Goal: Task Accomplishment & Management: Manage account settings

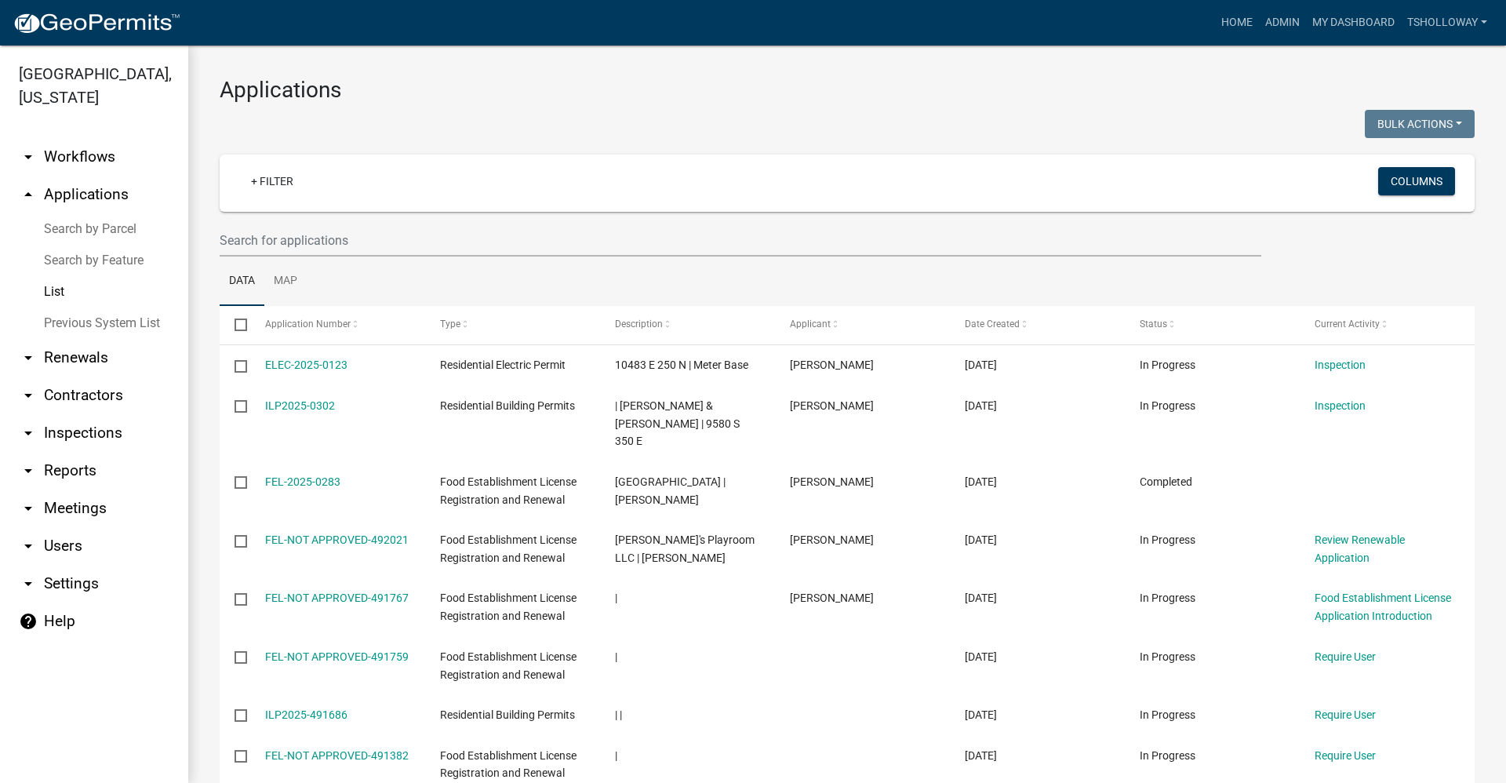
click at [107, 245] on link "Search by Feature" at bounding box center [94, 260] width 188 height 31
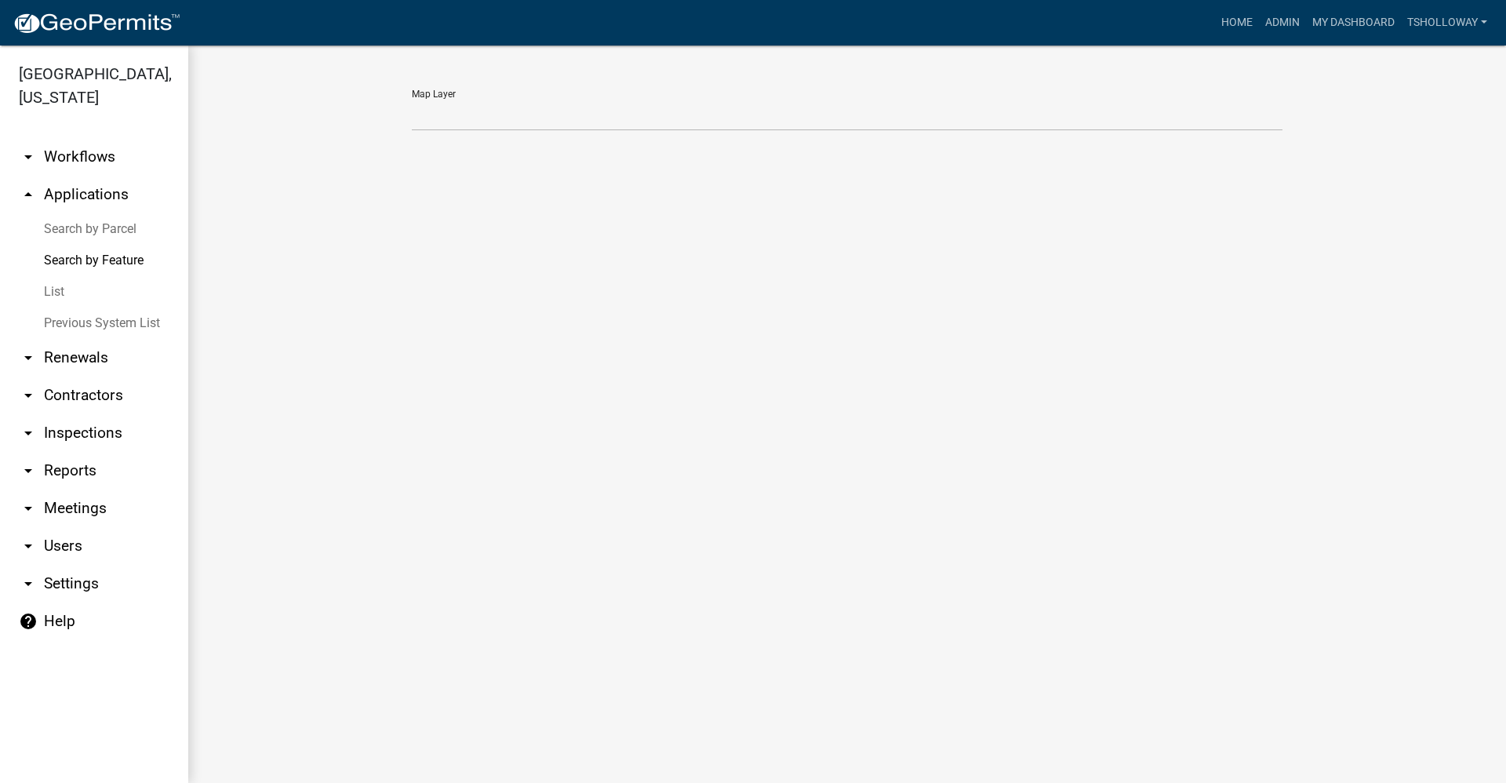
click at [98, 213] on link "Search by Parcel" at bounding box center [94, 228] width 188 height 31
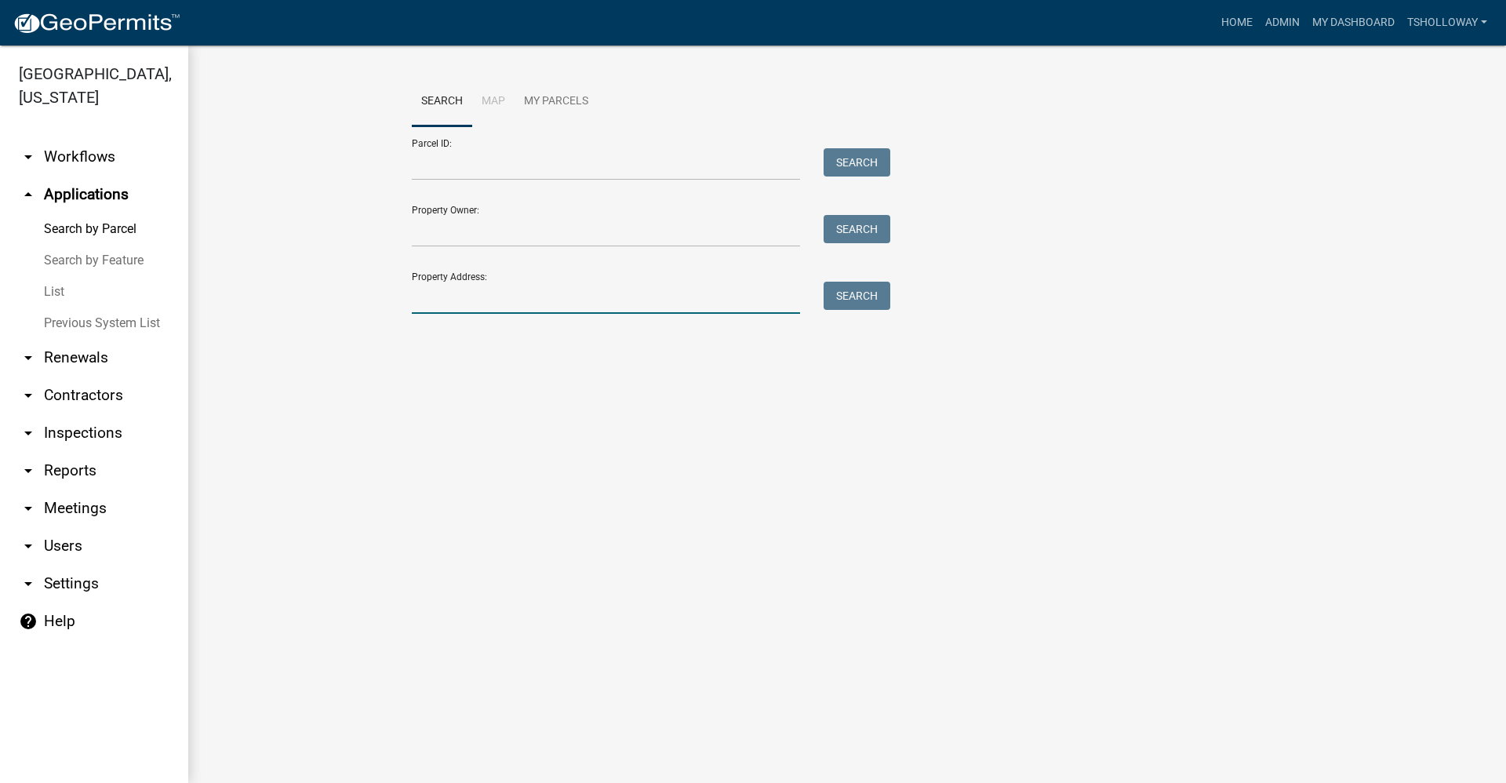
click at [478, 293] on input "Property Address:" at bounding box center [606, 298] width 388 height 32
type input "1"
type input "419 Meridian"
click at [857, 304] on button "Search" at bounding box center [857, 296] width 67 height 28
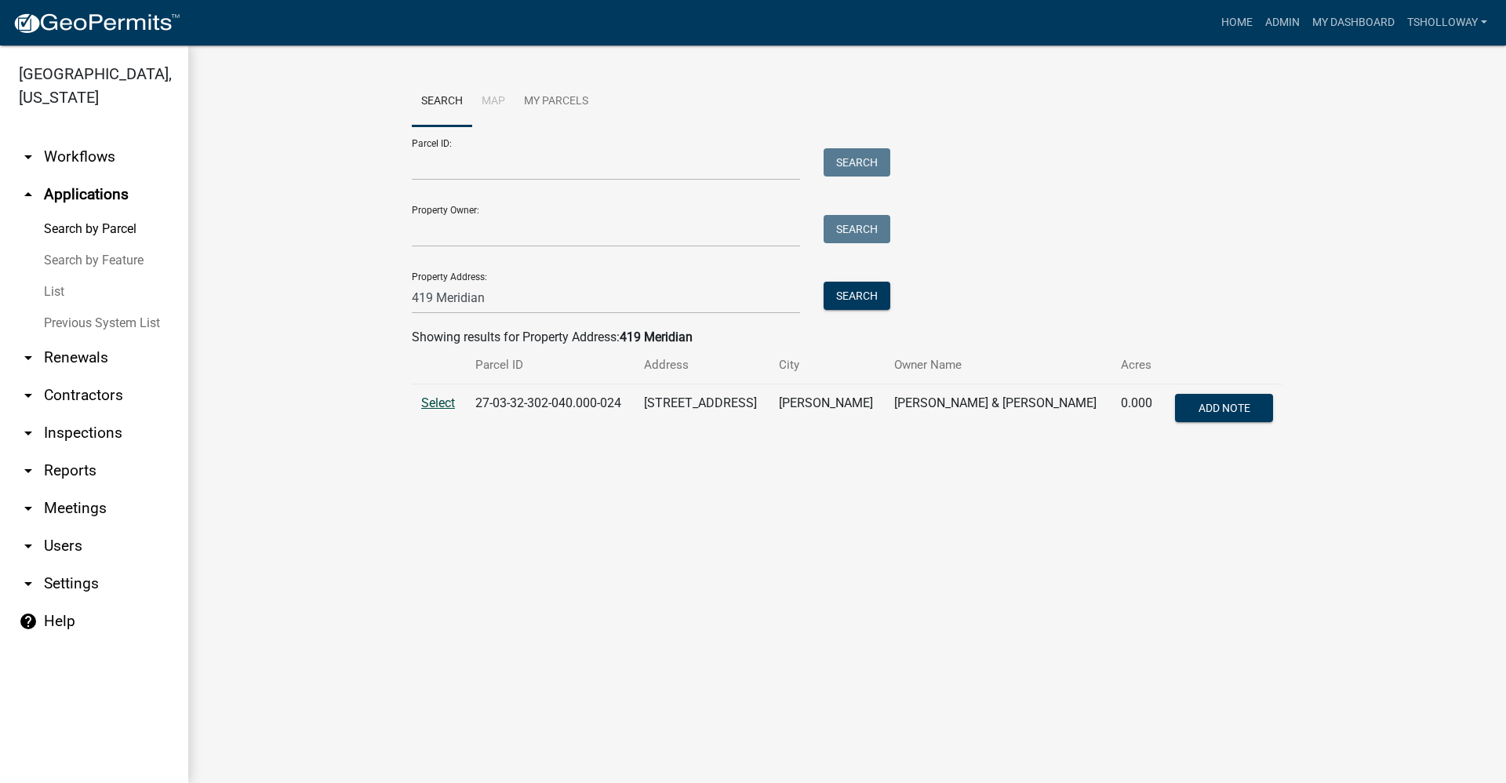
click at [438, 402] on span "Select" at bounding box center [438, 402] width 34 height 15
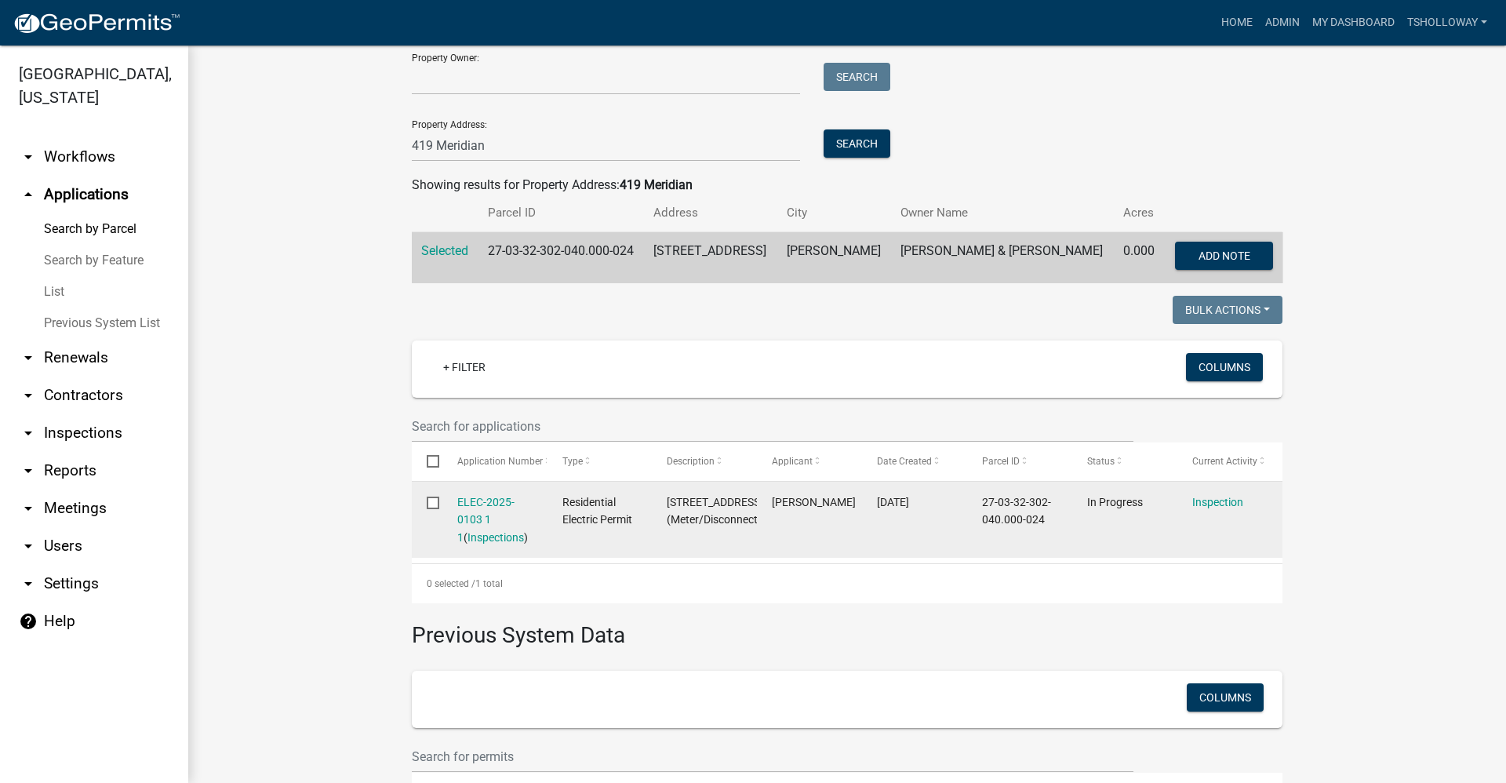
scroll to position [157, 0]
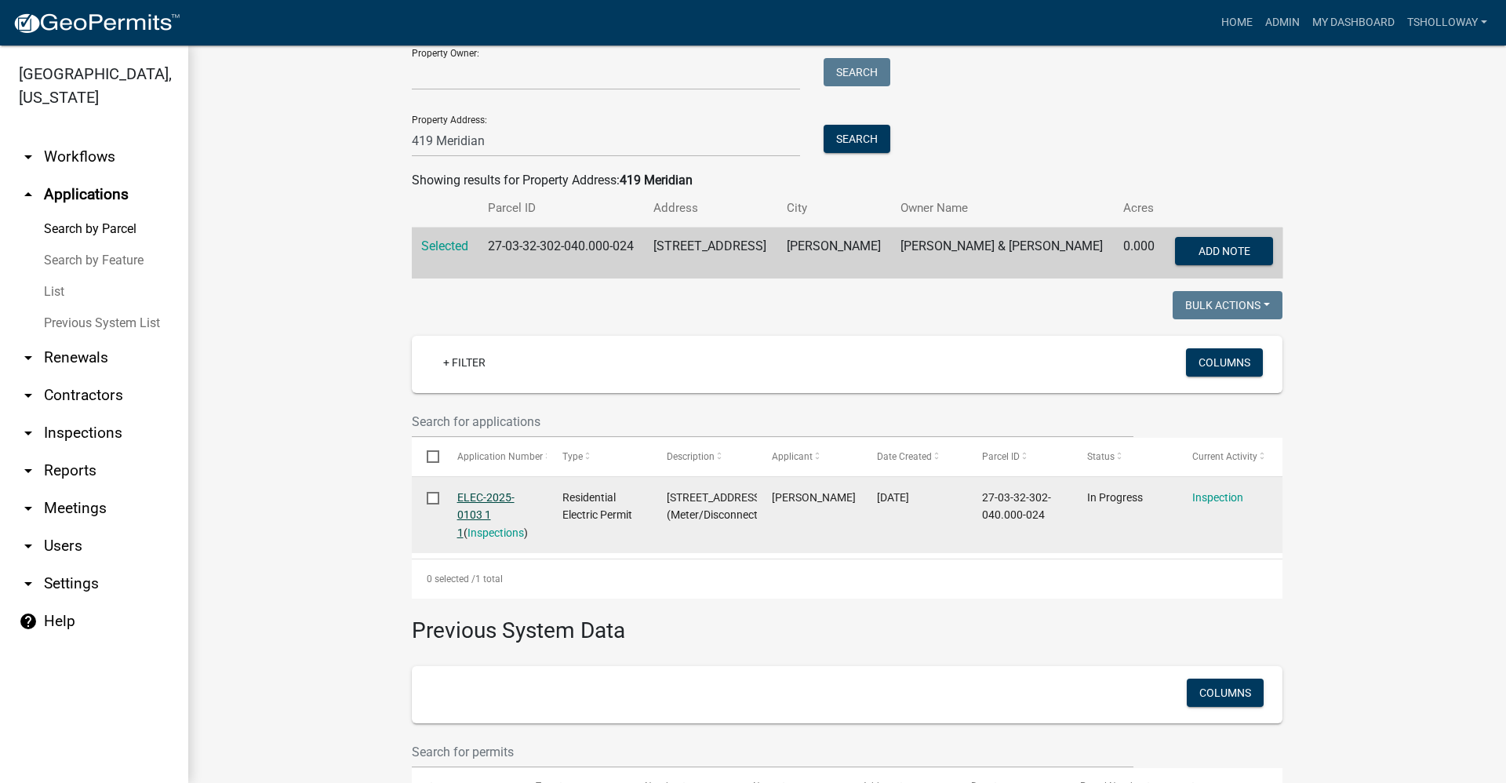
click at [475, 499] on link "ELEC-2025-0103 1 1" at bounding box center [485, 515] width 57 height 49
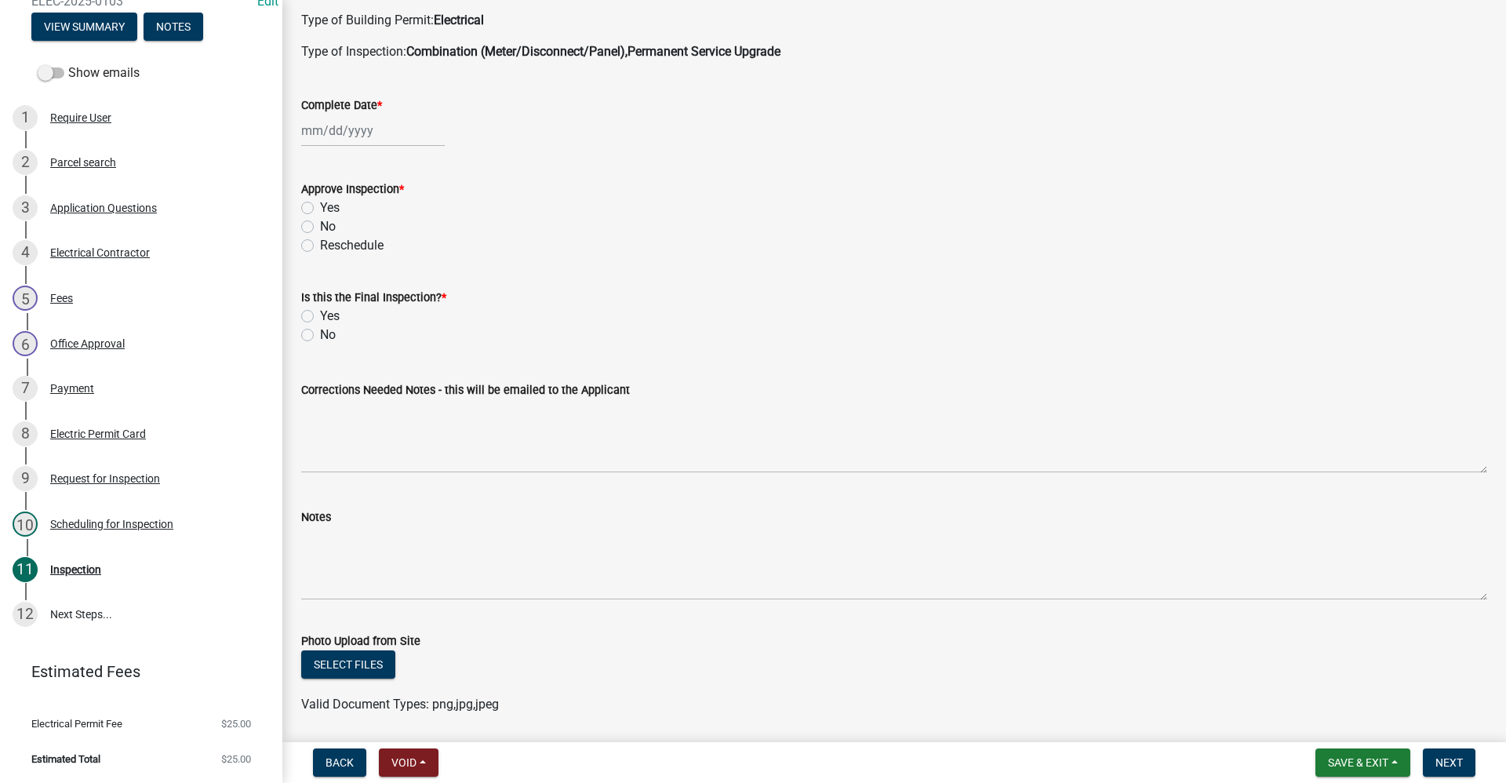
scroll to position [130, 0]
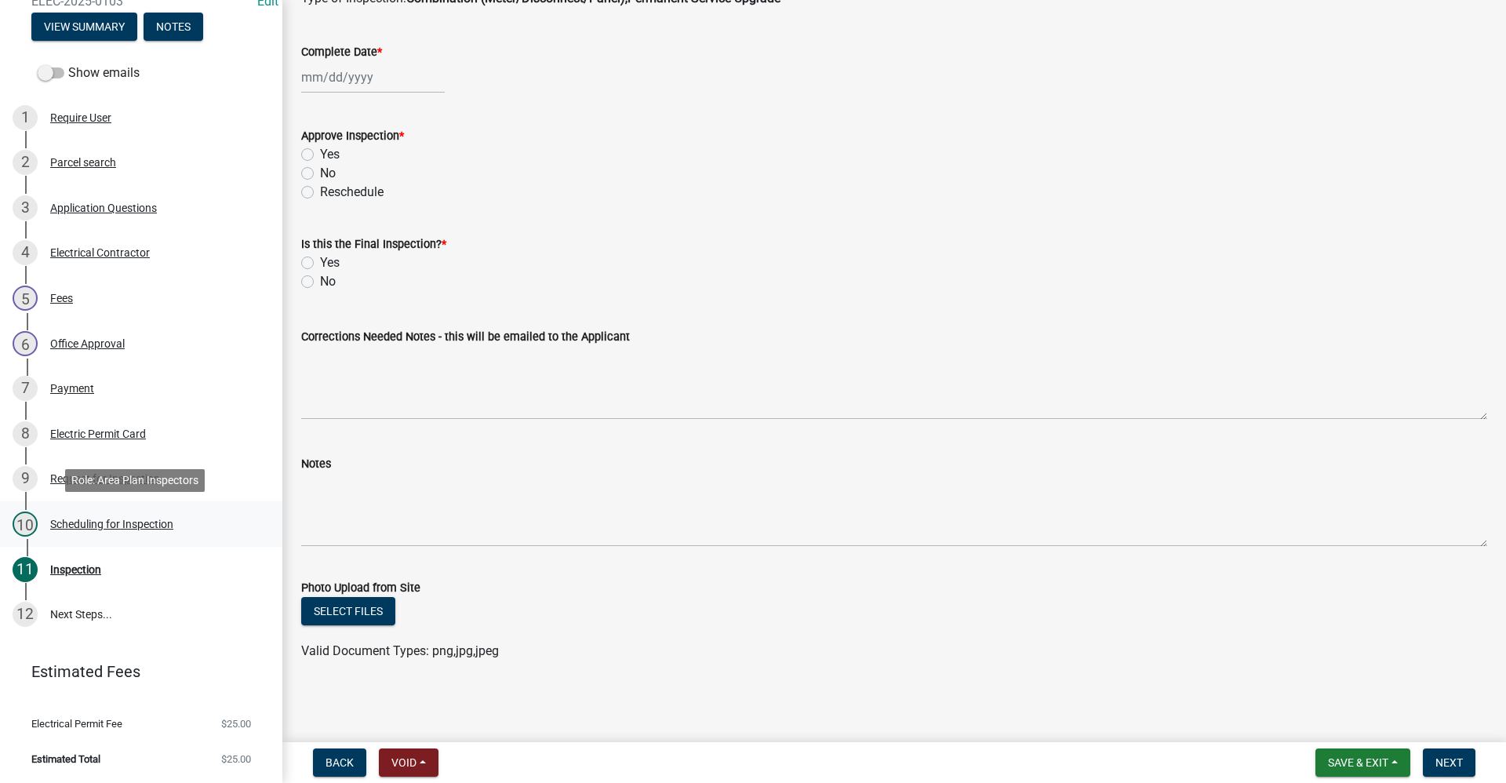
click at [104, 519] on div "Scheduling for Inspection" at bounding box center [111, 524] width 123 height 11
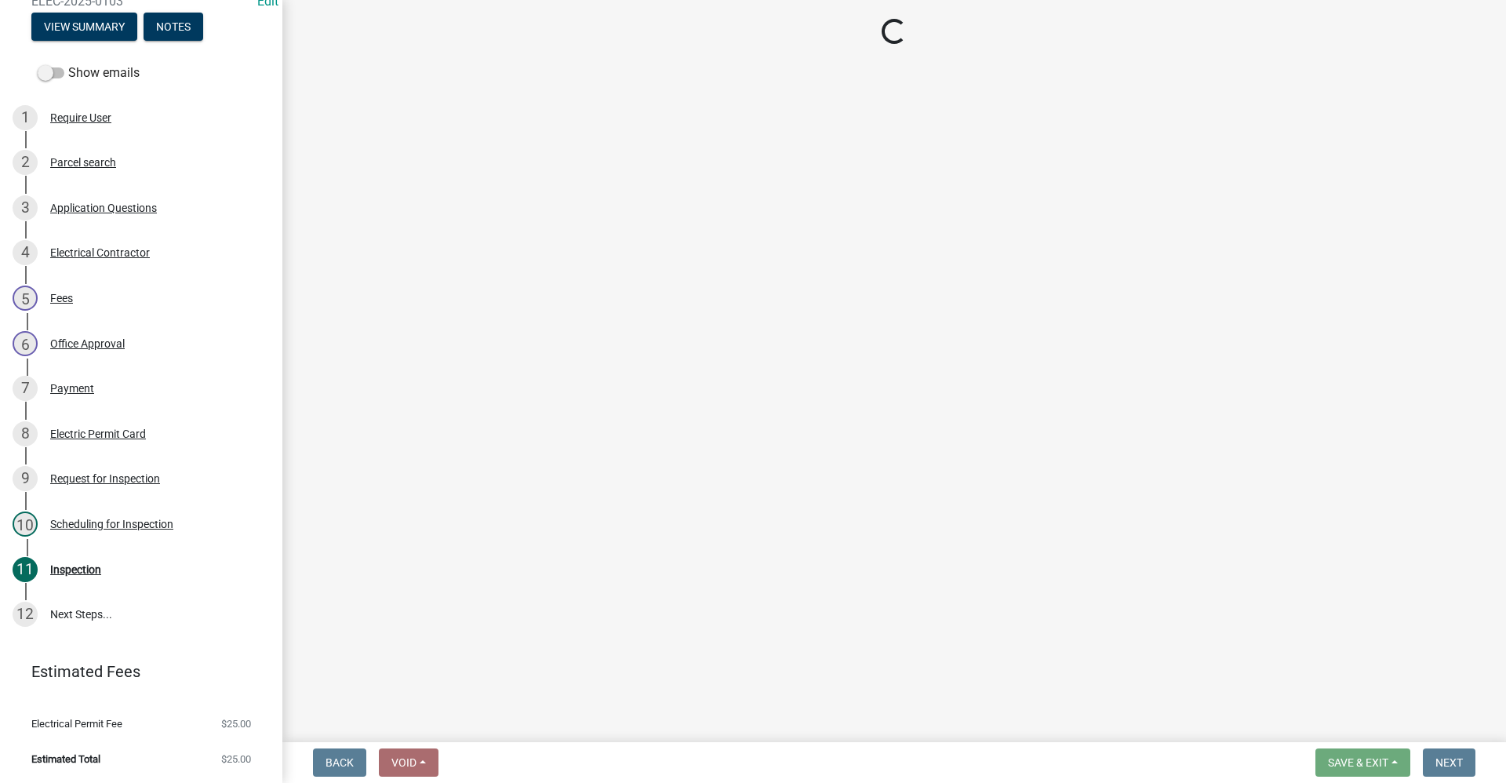
select select "d7f9a44a-d2ea-4d3c-83b3-1aa71c950bd5"
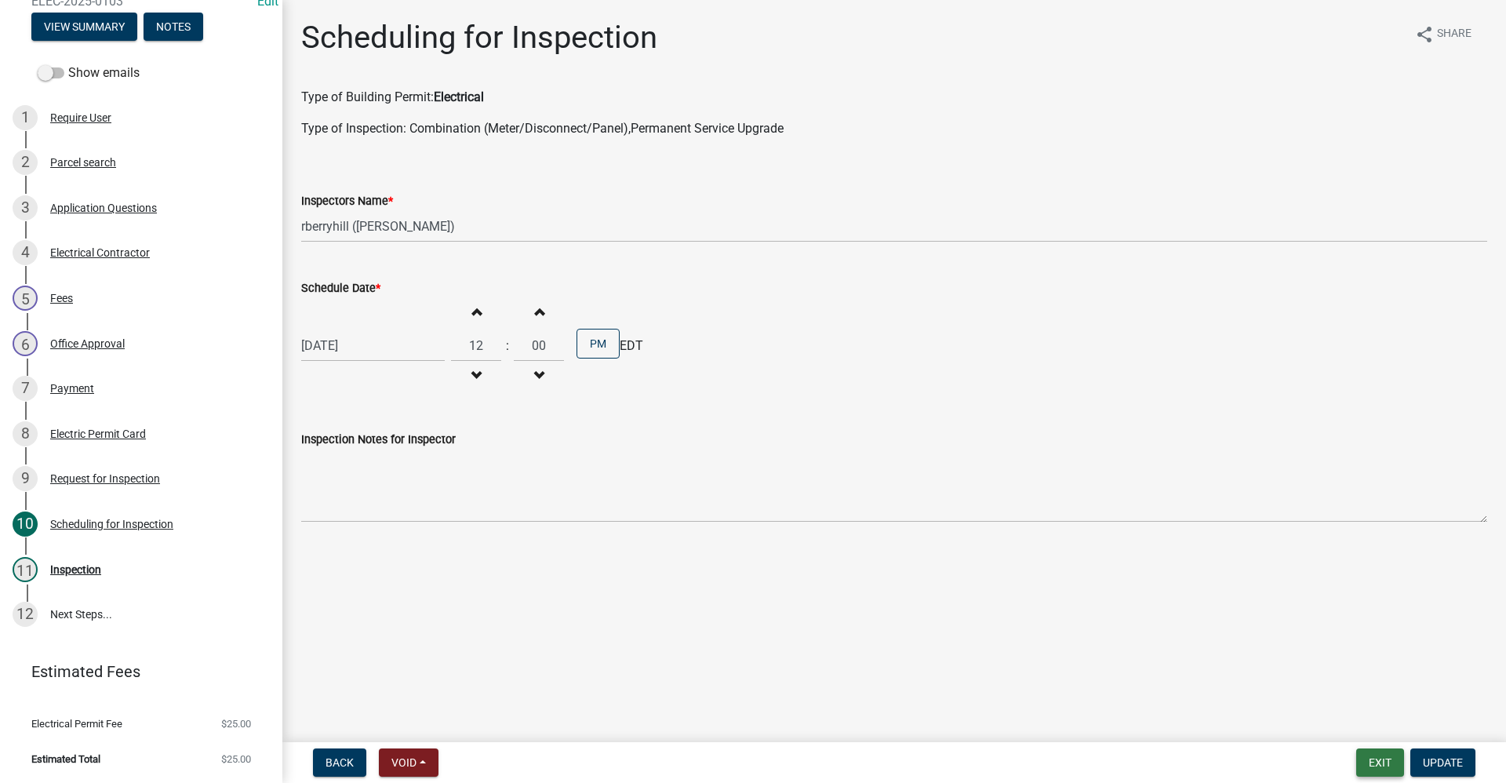
click at [1377, 756] on button "Exit" at bounding box center [1380, 762] width 48 height 28
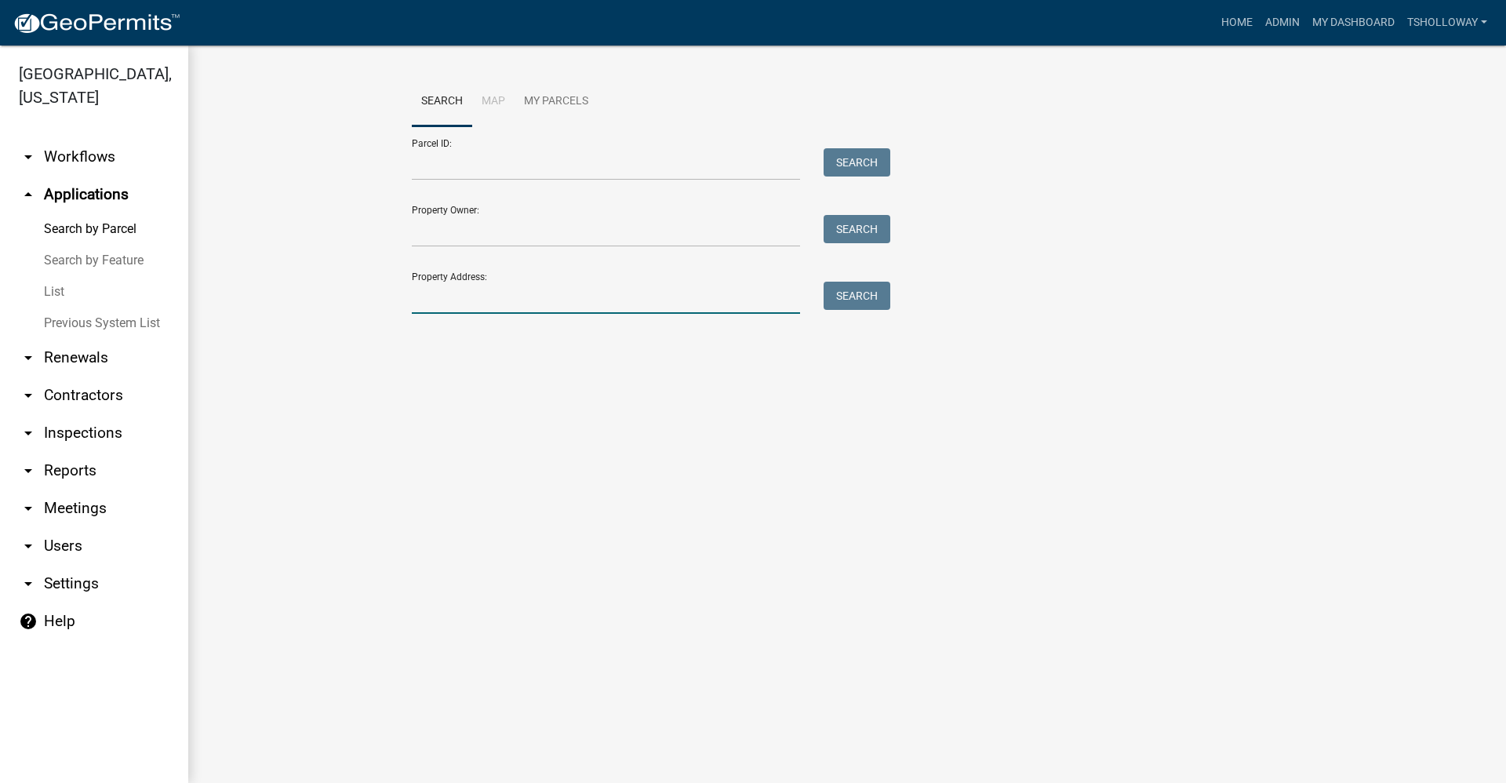
click at [428, 300] on input "Property Address:" at bounding box center [606, 298] width 388 height 32
type input "4451 e 100 s"
click at [860, 300] on button "Search" at bounding box center [857, 296] width 67 height 28
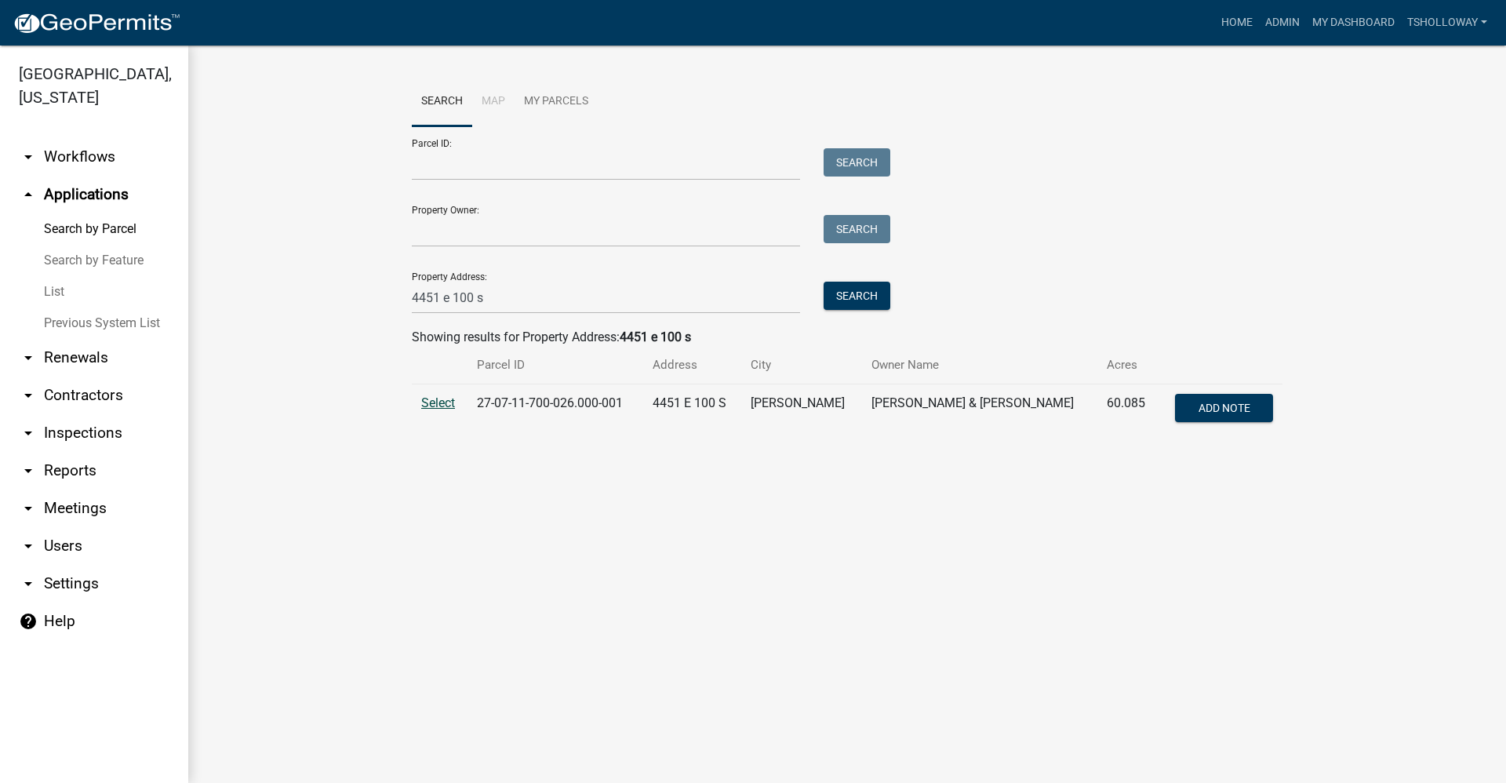
click at [432, 403] on span "Select" at bounding box center [438, 402] width 34 height 15
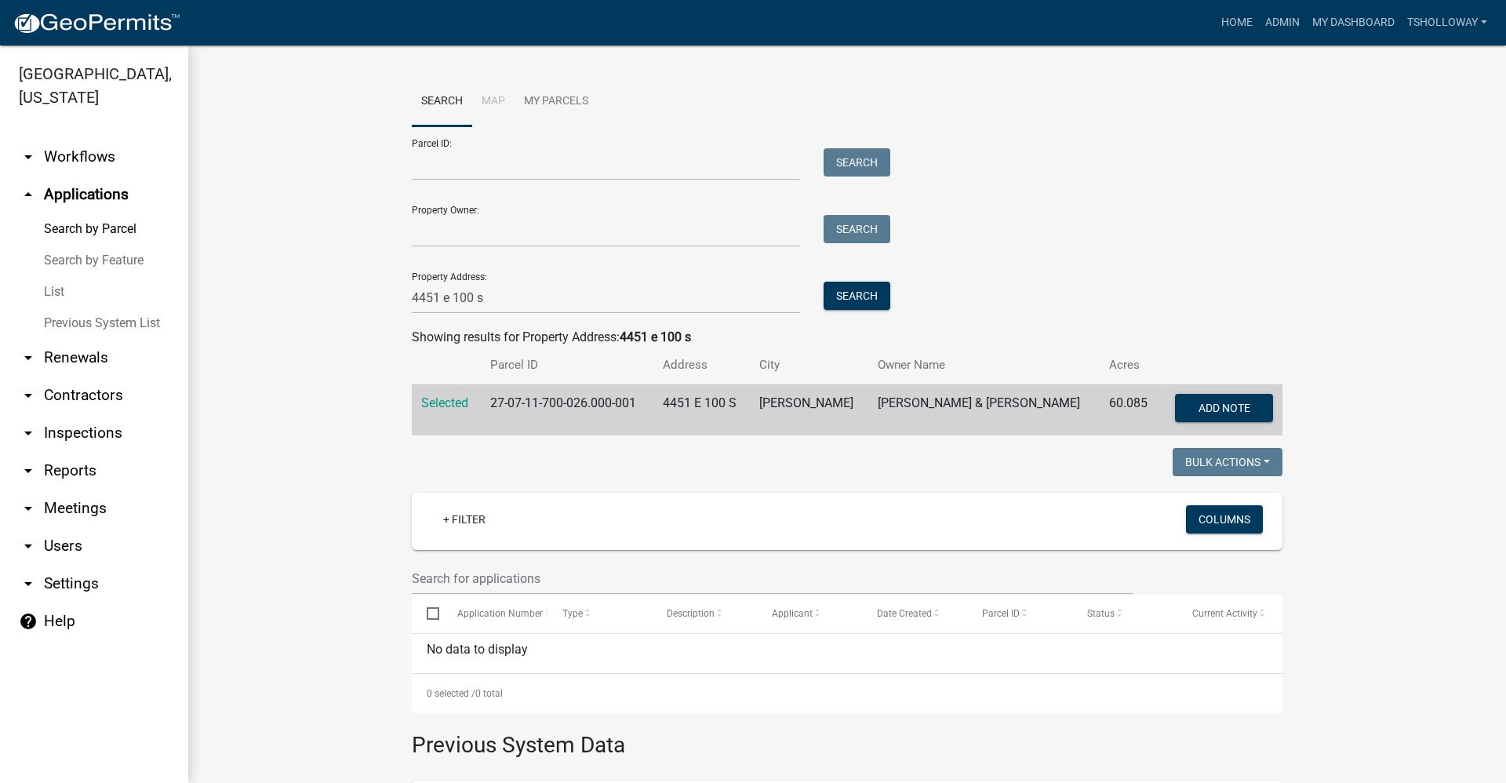
click at [86, 414] on link "arrow_drop_down Inspections" at bounding box center [94, 433] width 188 height 38
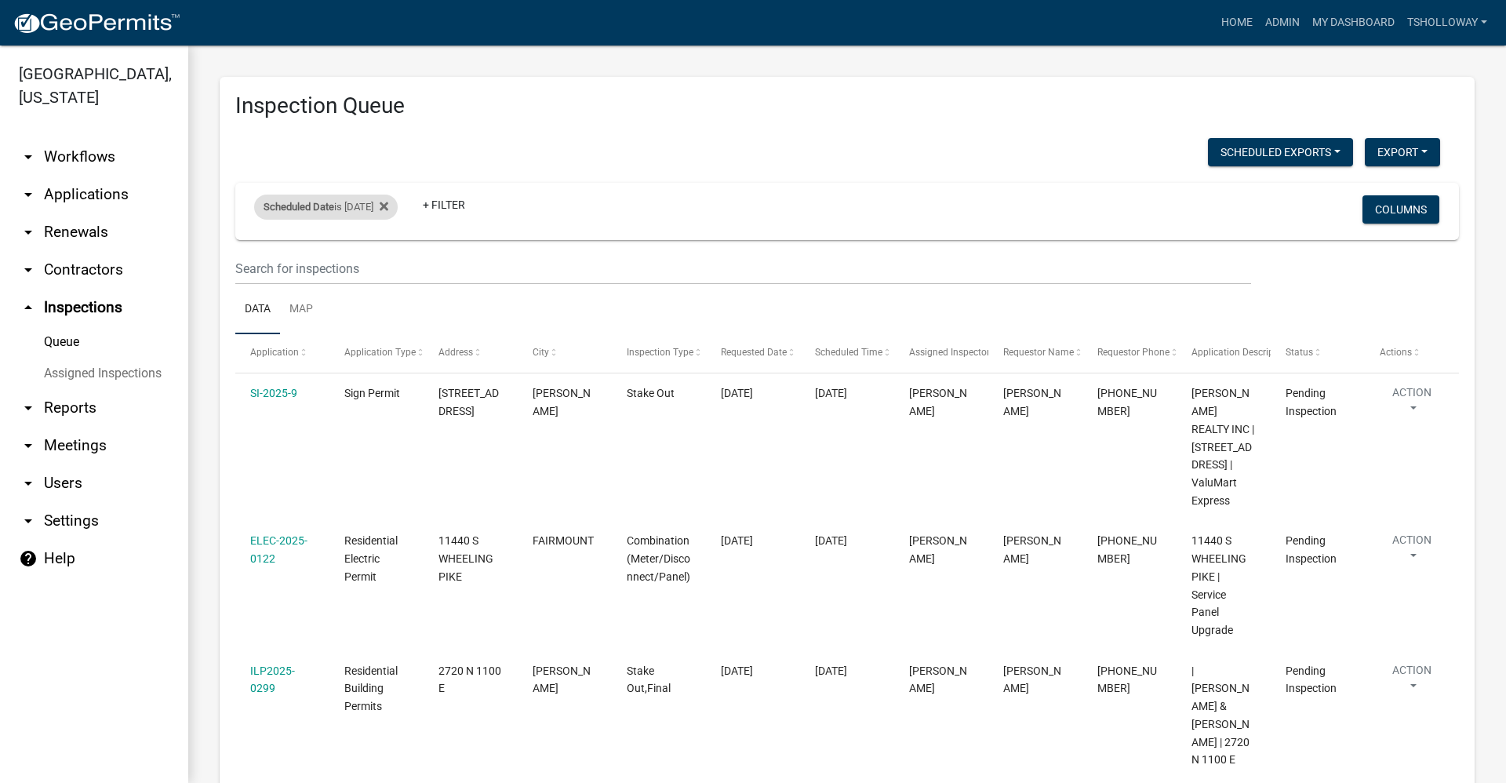
click at [386, 209] on div "Scheduled Date is [DATE]" at bounding box center [326, 207] width 144 height 25
click at [385, 264] on input "[DATE]" at bounding box center [340, 265] width 110 height 32
type input "[DATE]"
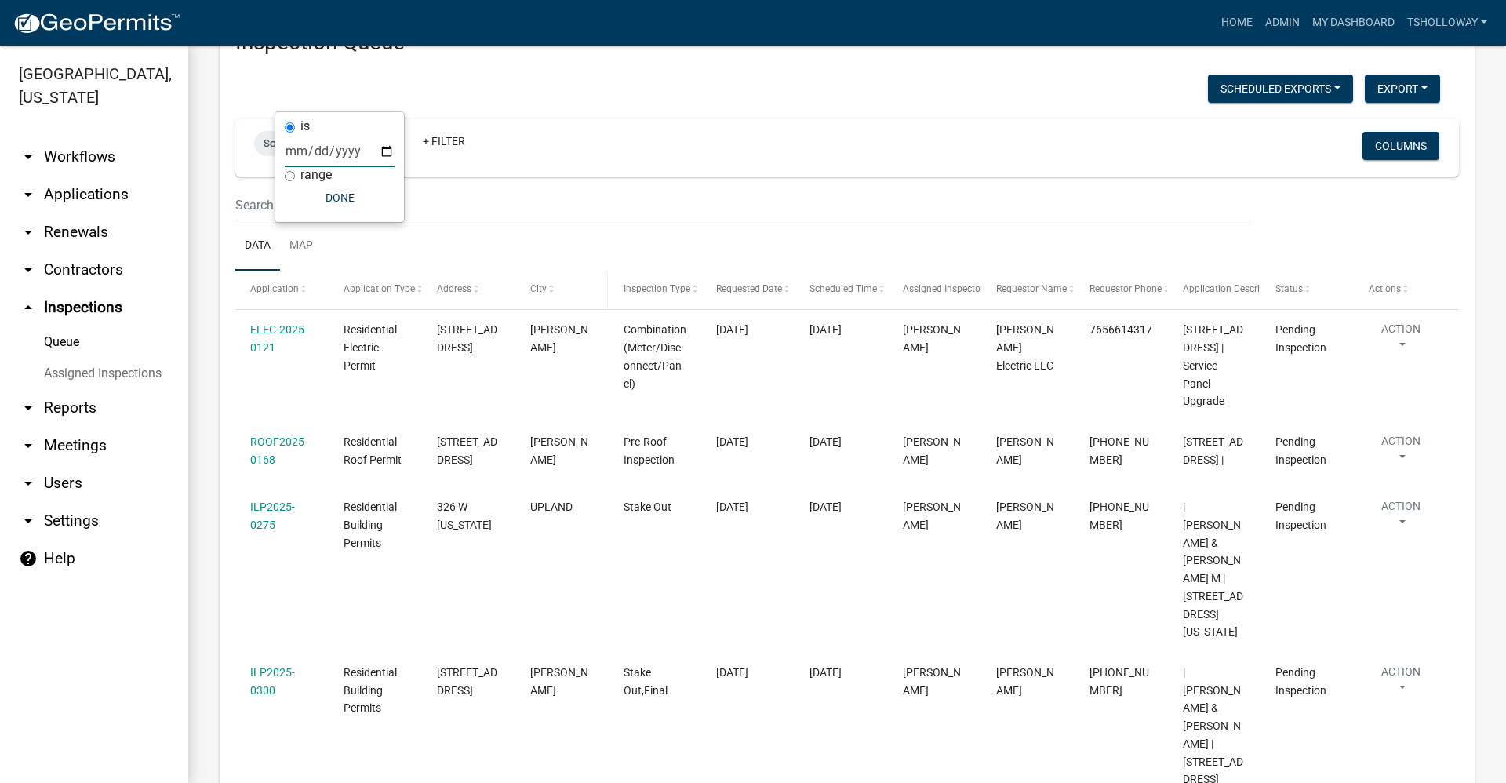
scroll to position [63, 0]
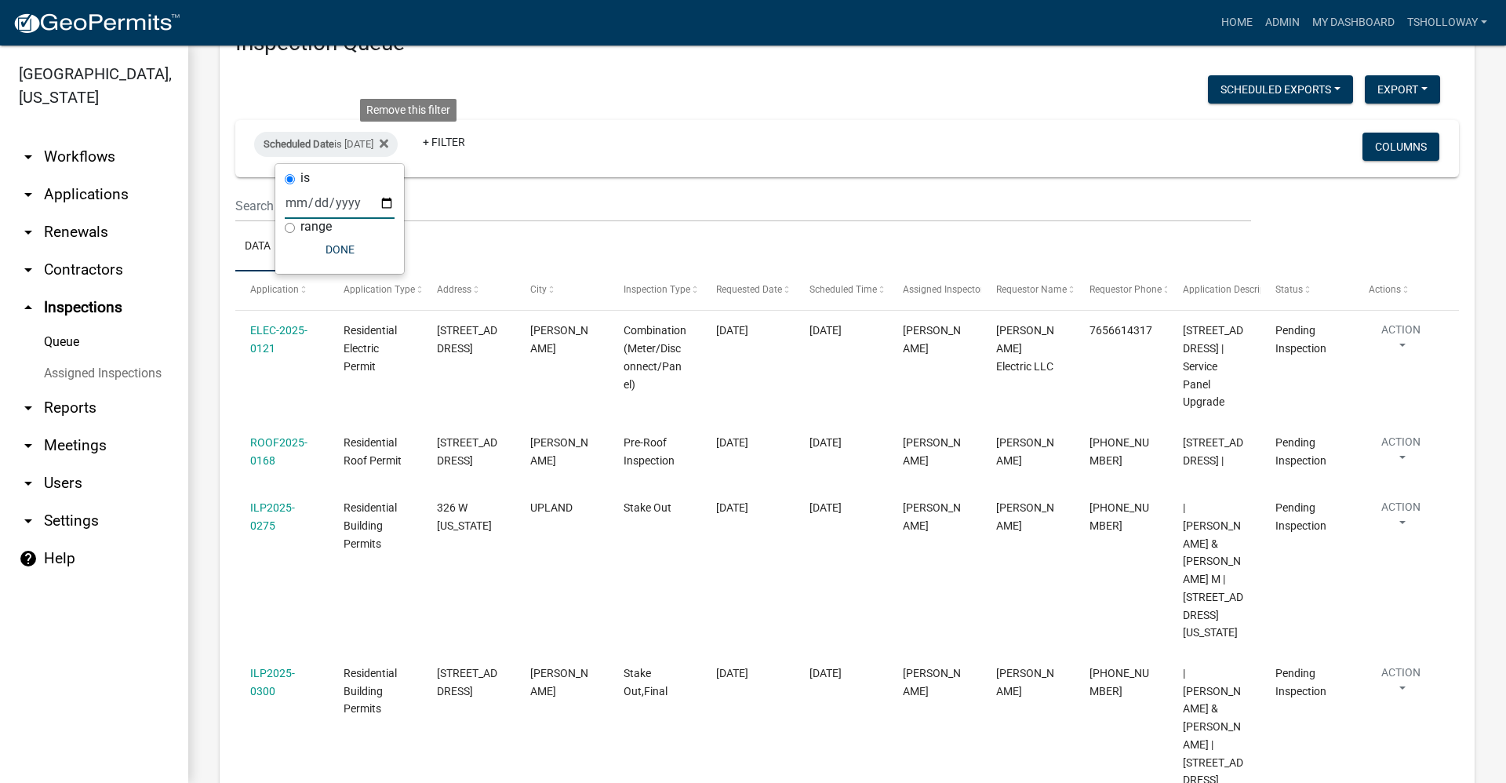
click at [388, 147] on icon at bounding box center [384, 143] width 9 height 13
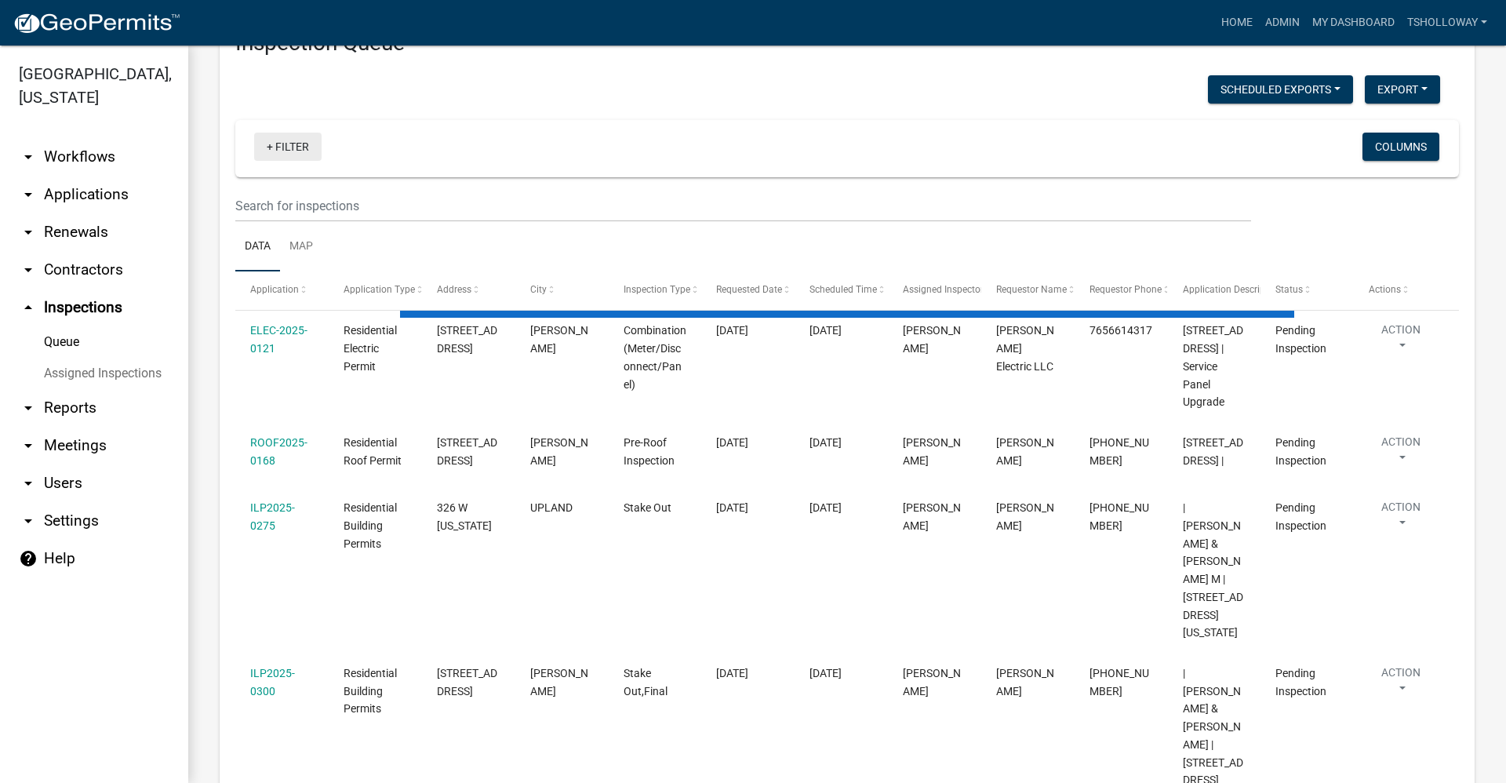
click at [269, 148] on link "+ Filter" at bounding box center [287, 147] width 67 height 28
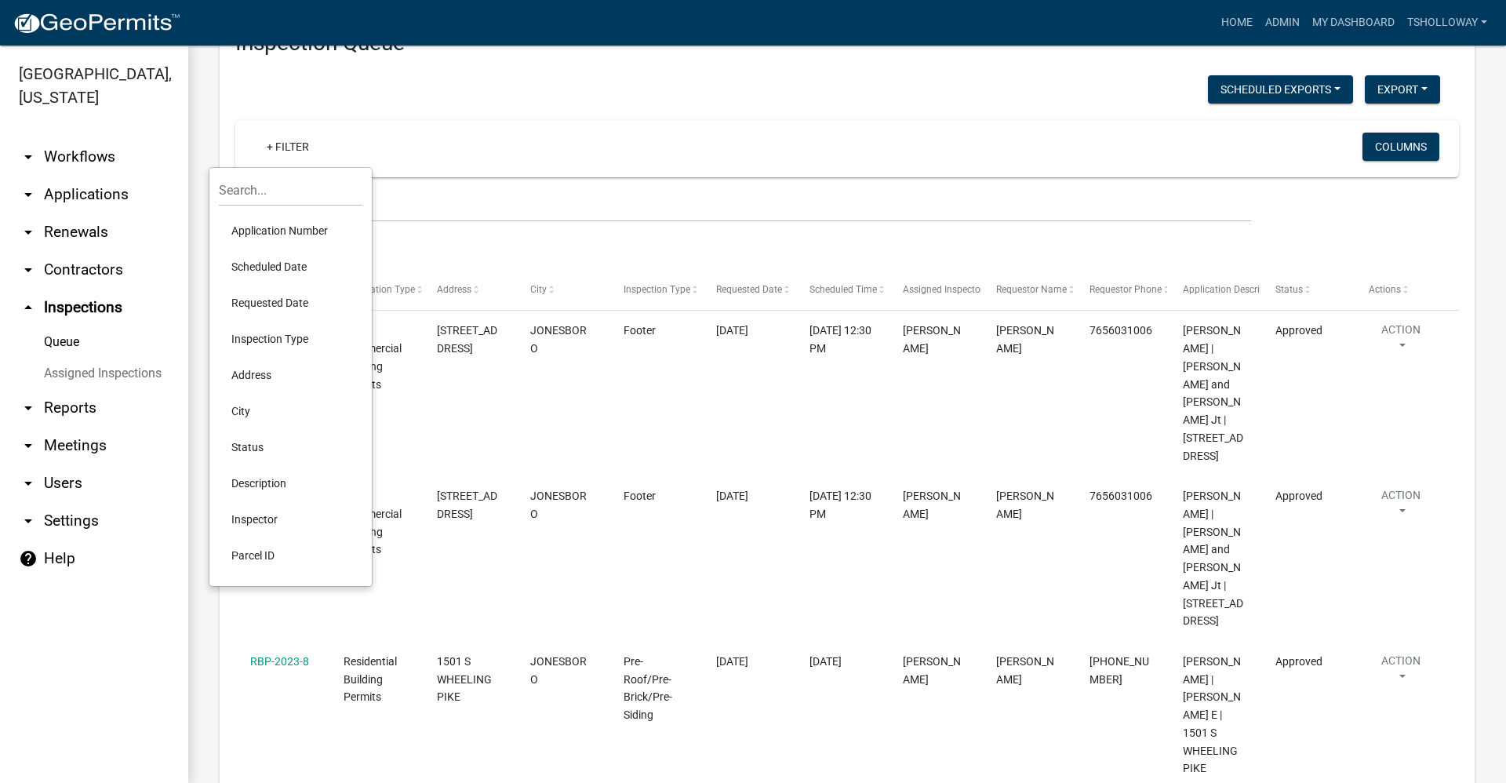
click at [289, 265] on li "Scheduled Date" at bounding box center [291, 267] width 144 height 36
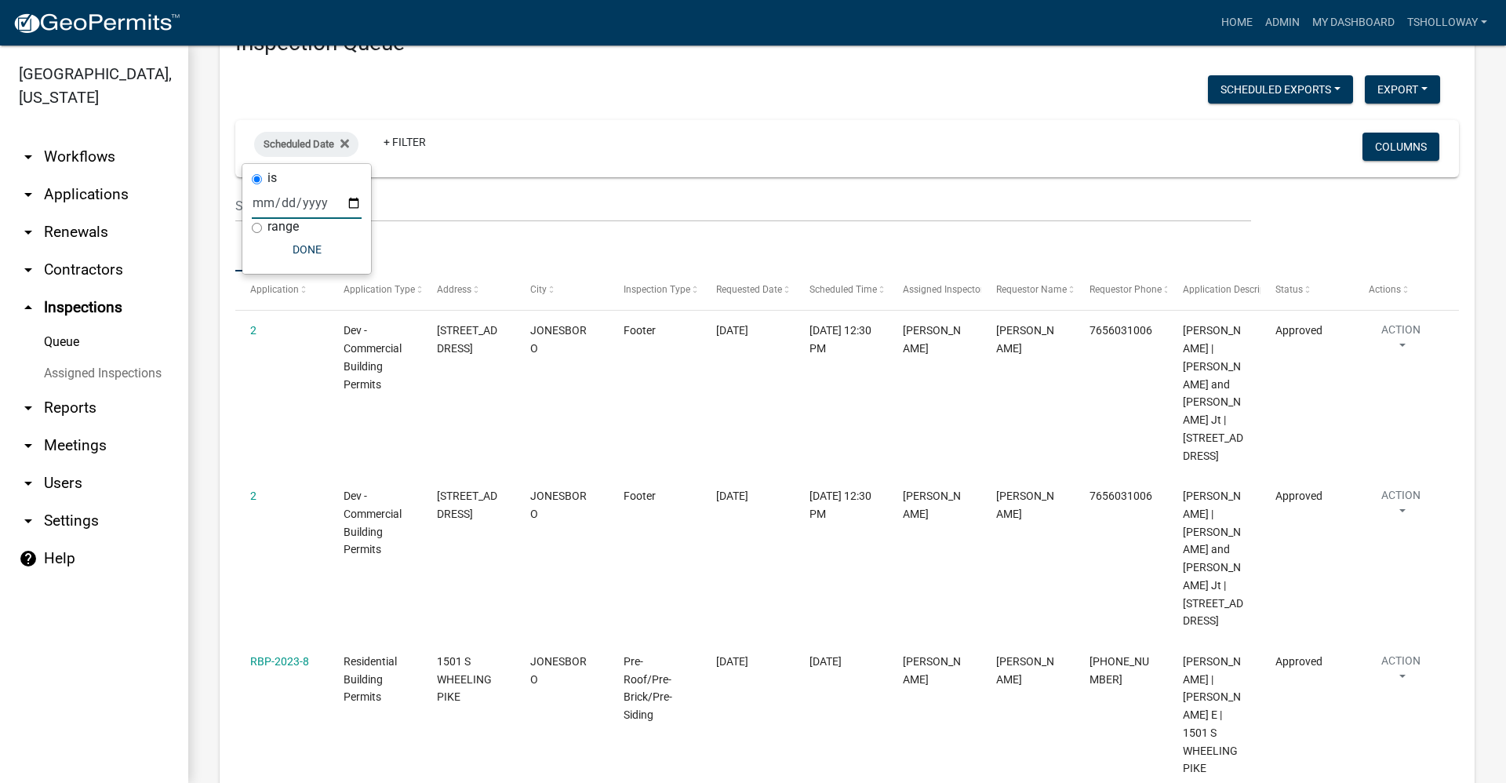
click at [355, 200] on input "date" at bounding box center [307, 203] width 110 height 32
type input "[DATE]"
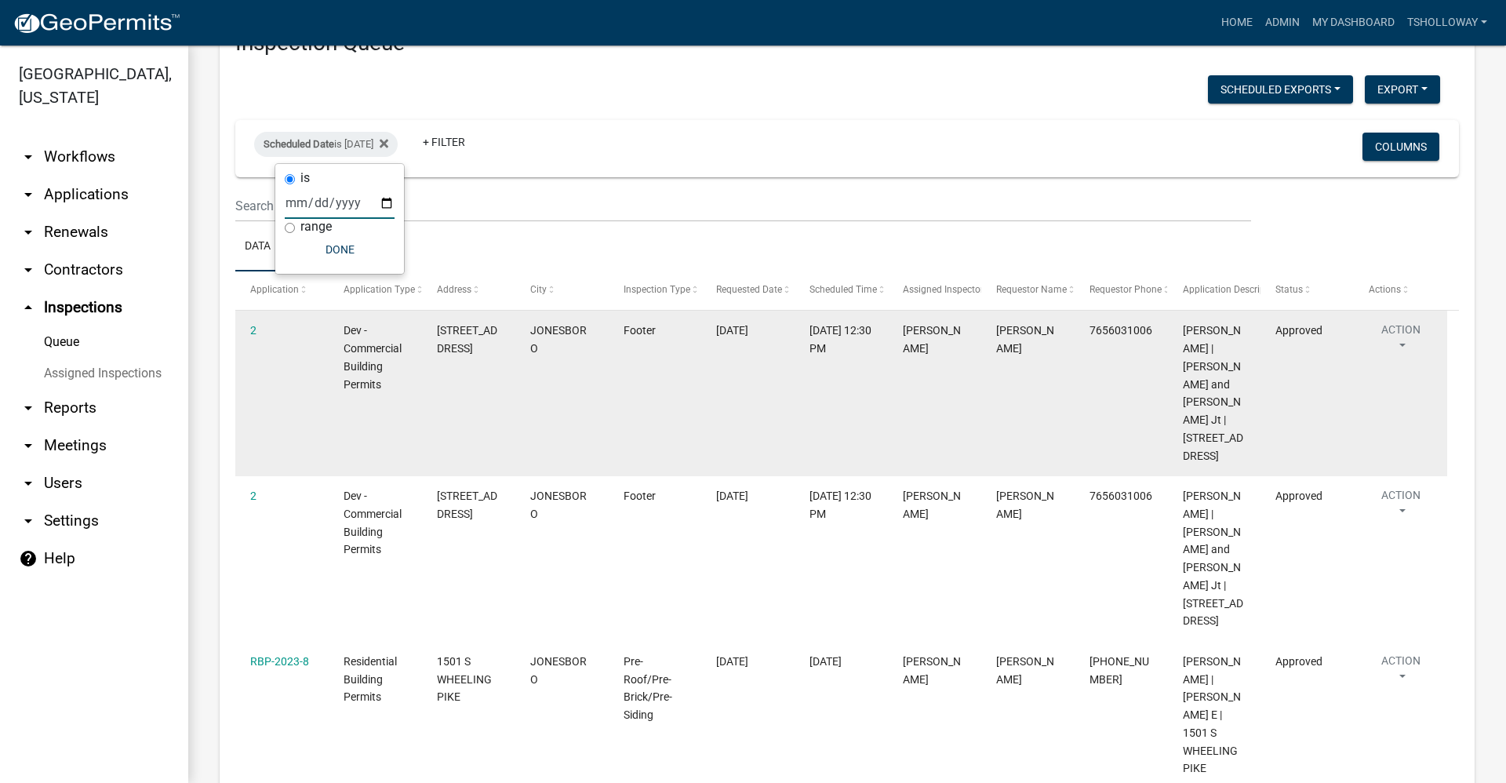
scroll to position [0, 0]
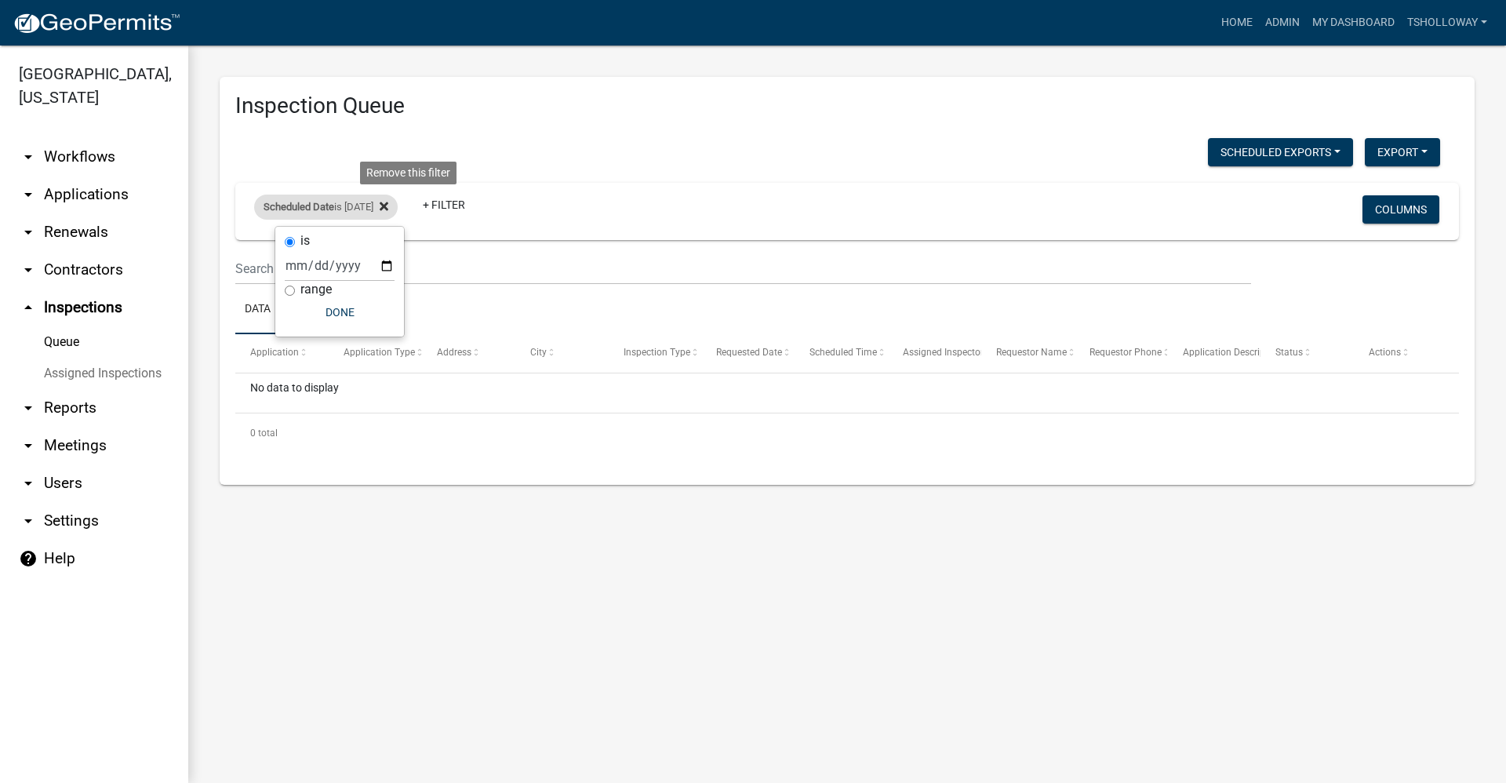
click at [388, 206] on icon at bounding box center [384, 206] width 9 height 13
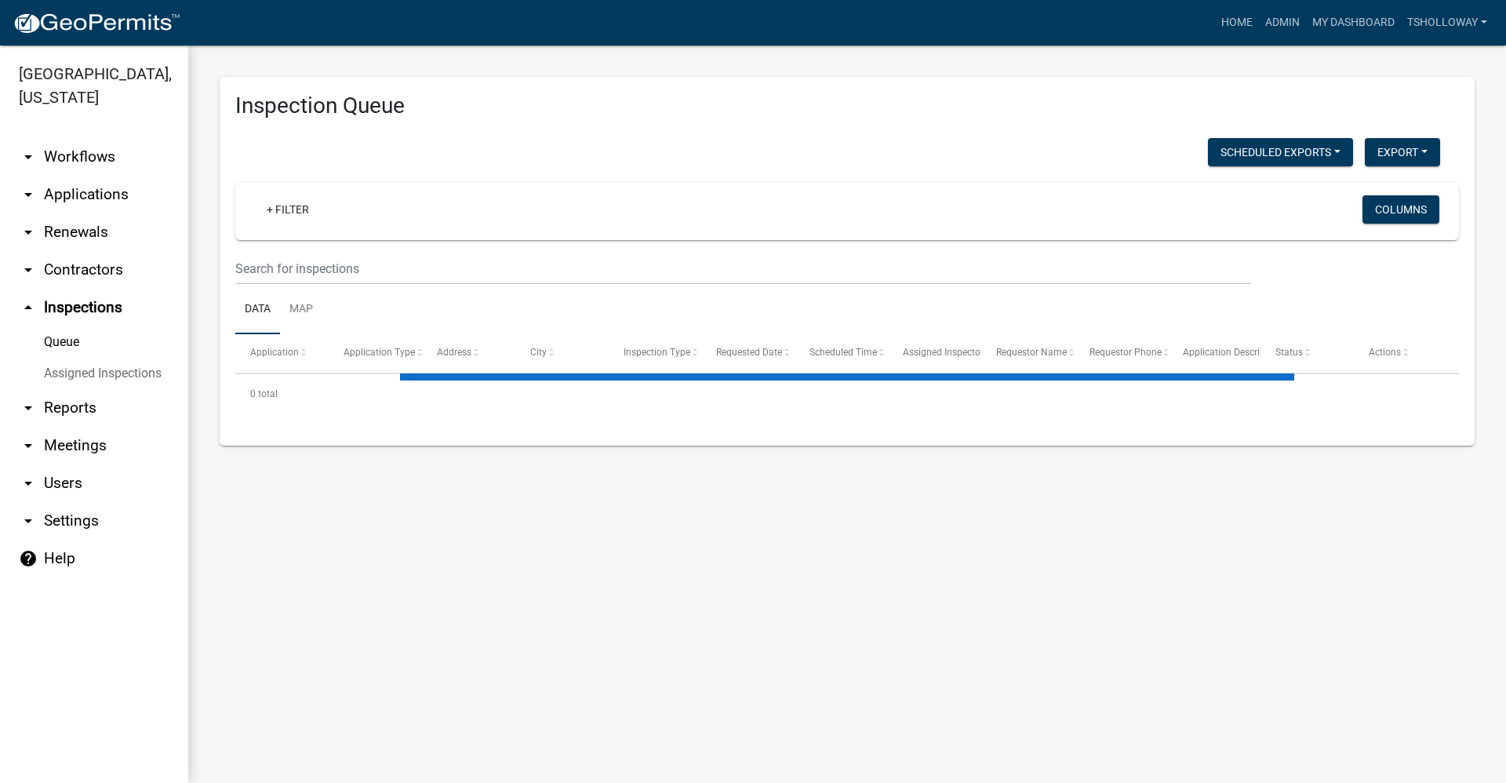
click at [108, 176] on link "arrow_drop_down Applications" at bounding box center [94, 195] width 188 height 38
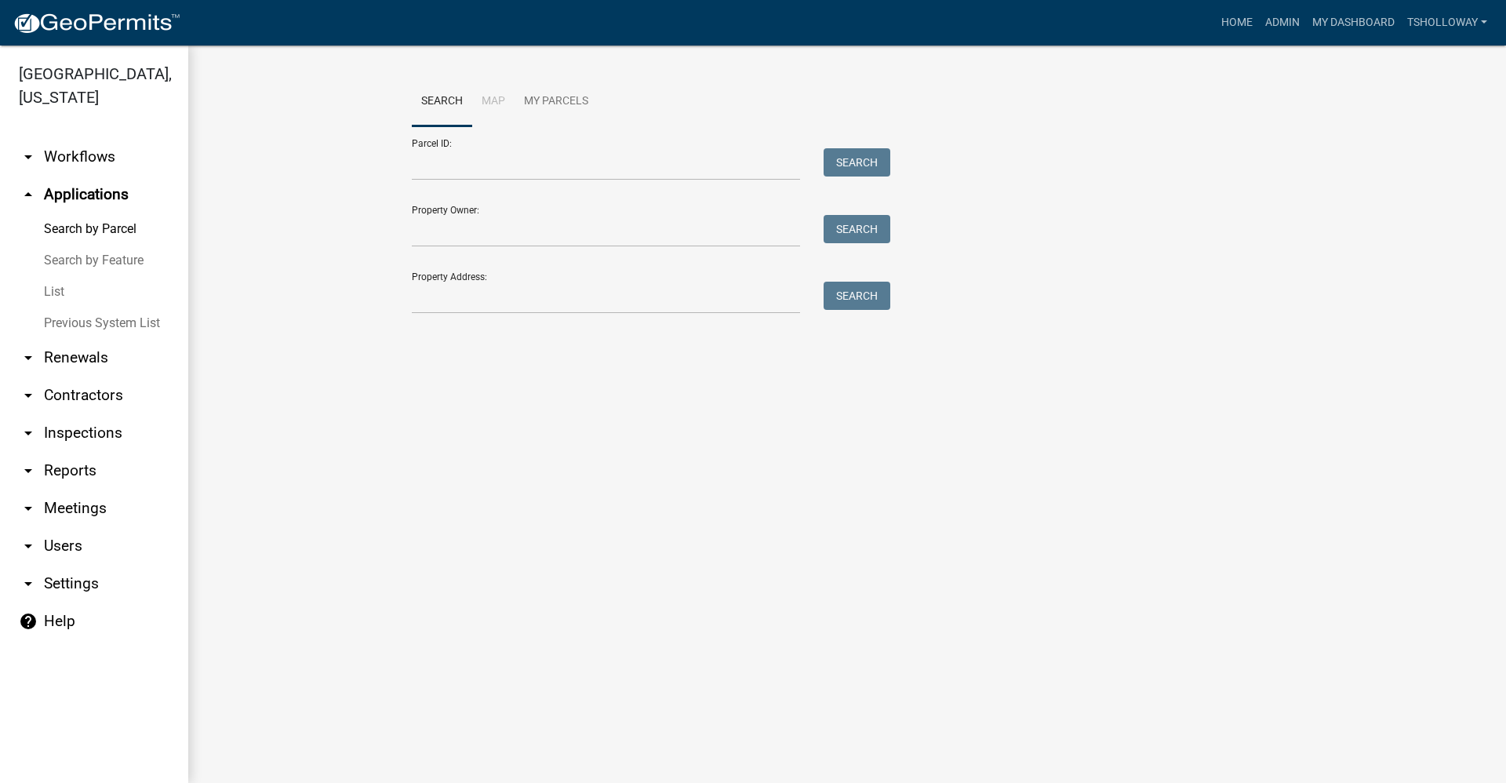
click at [90, 245] on link "Search by Feature" at bounding box center [94, 260] width 188 height 31
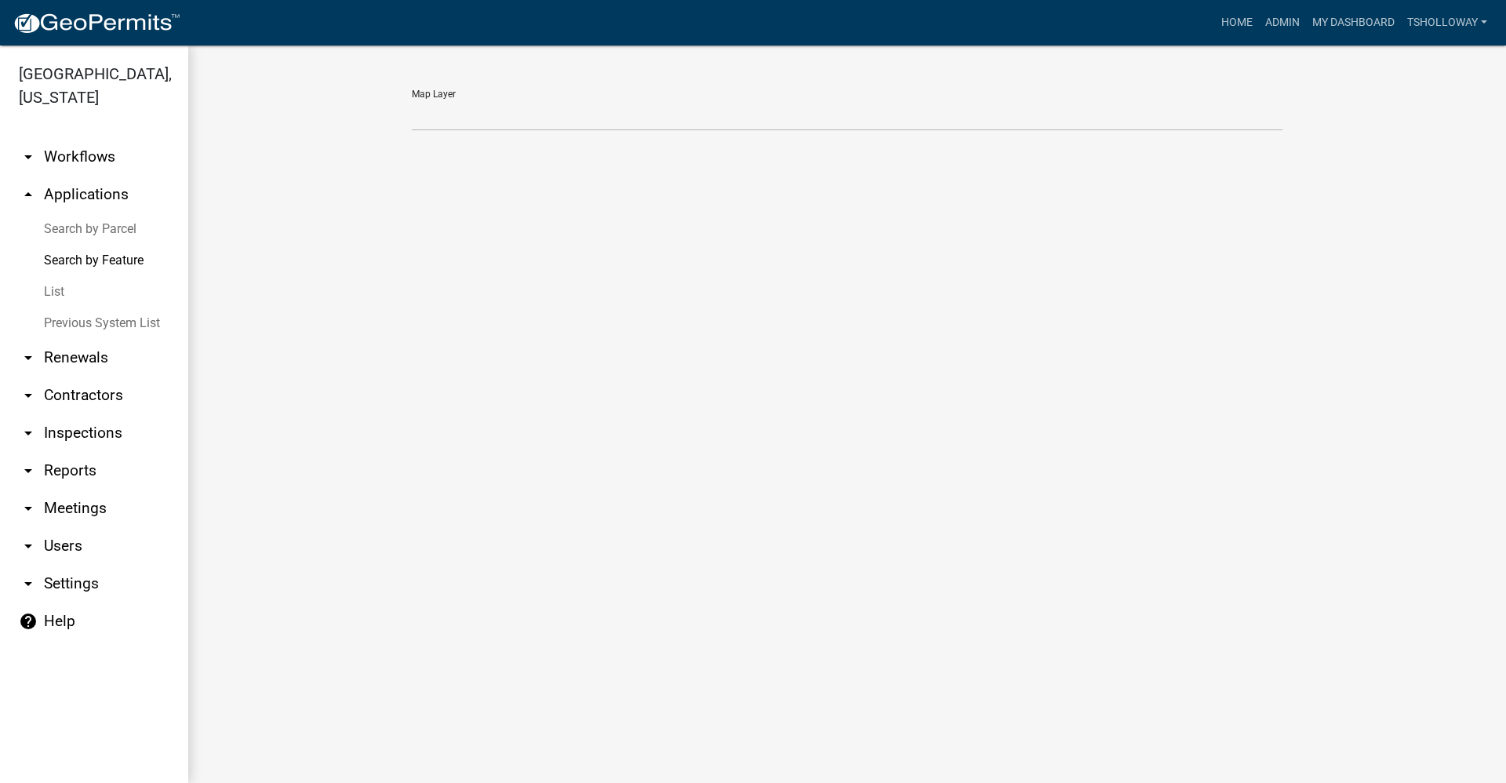
click at [94, 213] on link "Search by Parcel" at bounding box center [94, 228] width 188 height 31
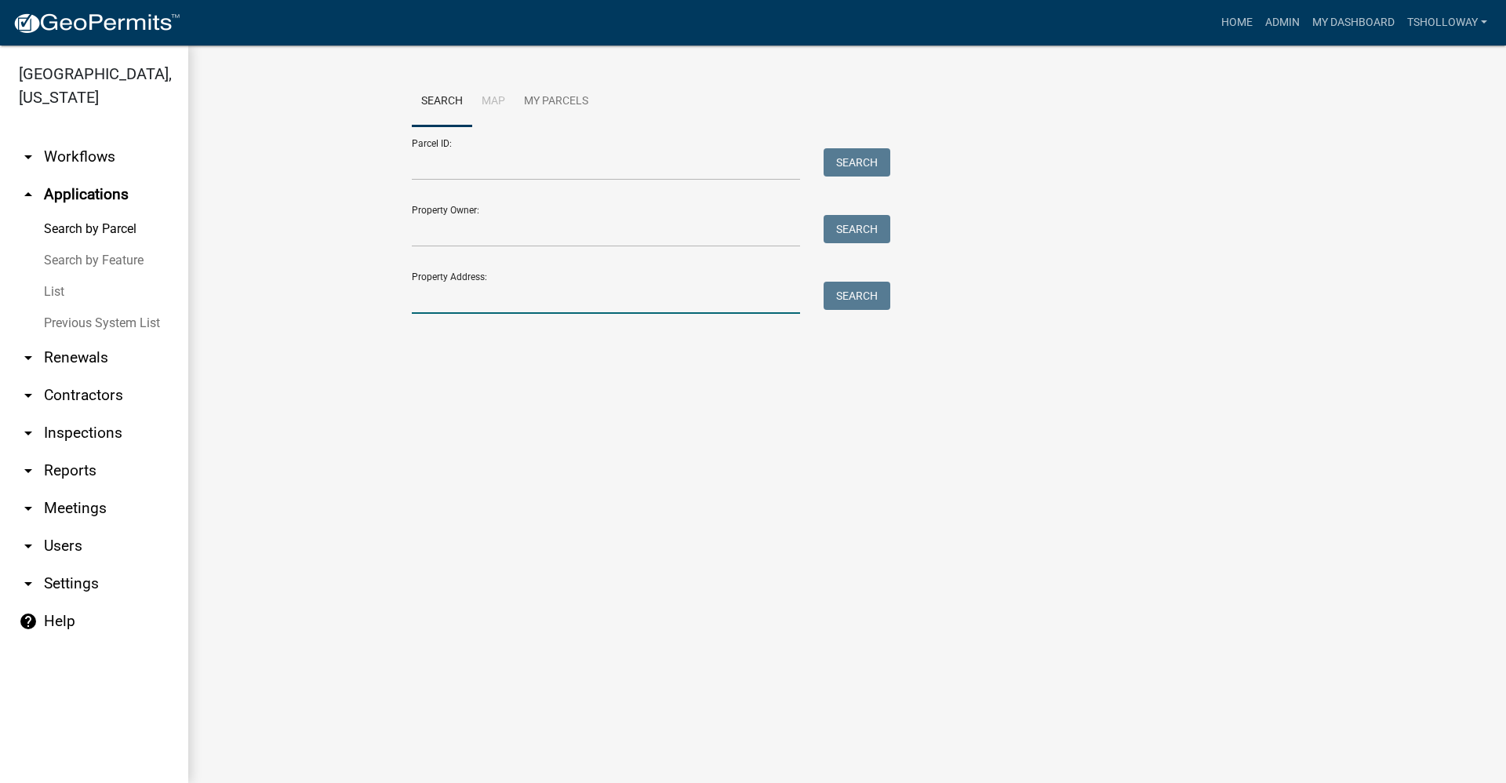
click at [454, 297] on input "Property Address:" at bounding box center [606, 298] width 388 height 32
click at [59, 276] on link "List" at bounding box center [94, 291] width 188 height 31
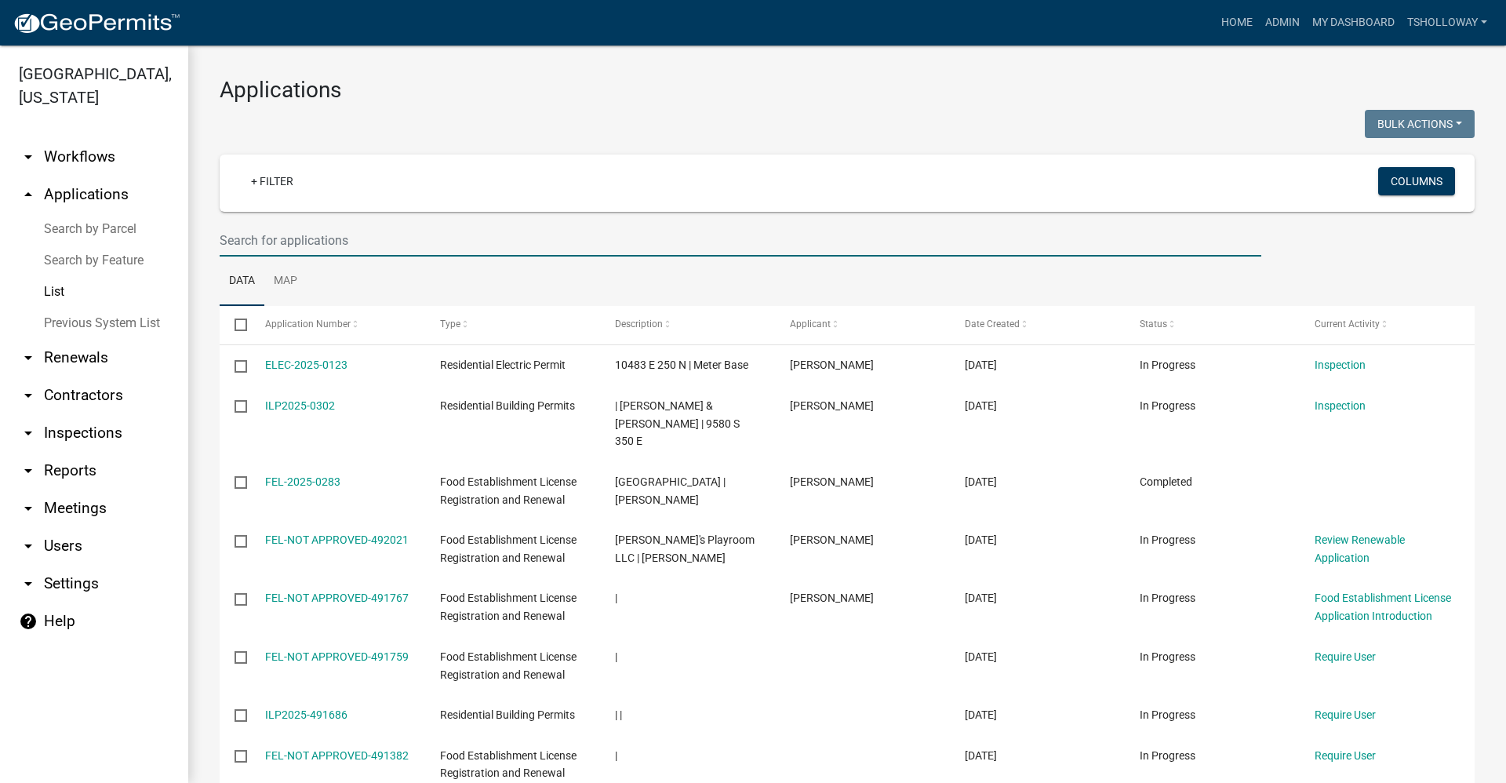
click at [306, 239] on input "text" at bounding box center [741, 240] width 1042 height 32
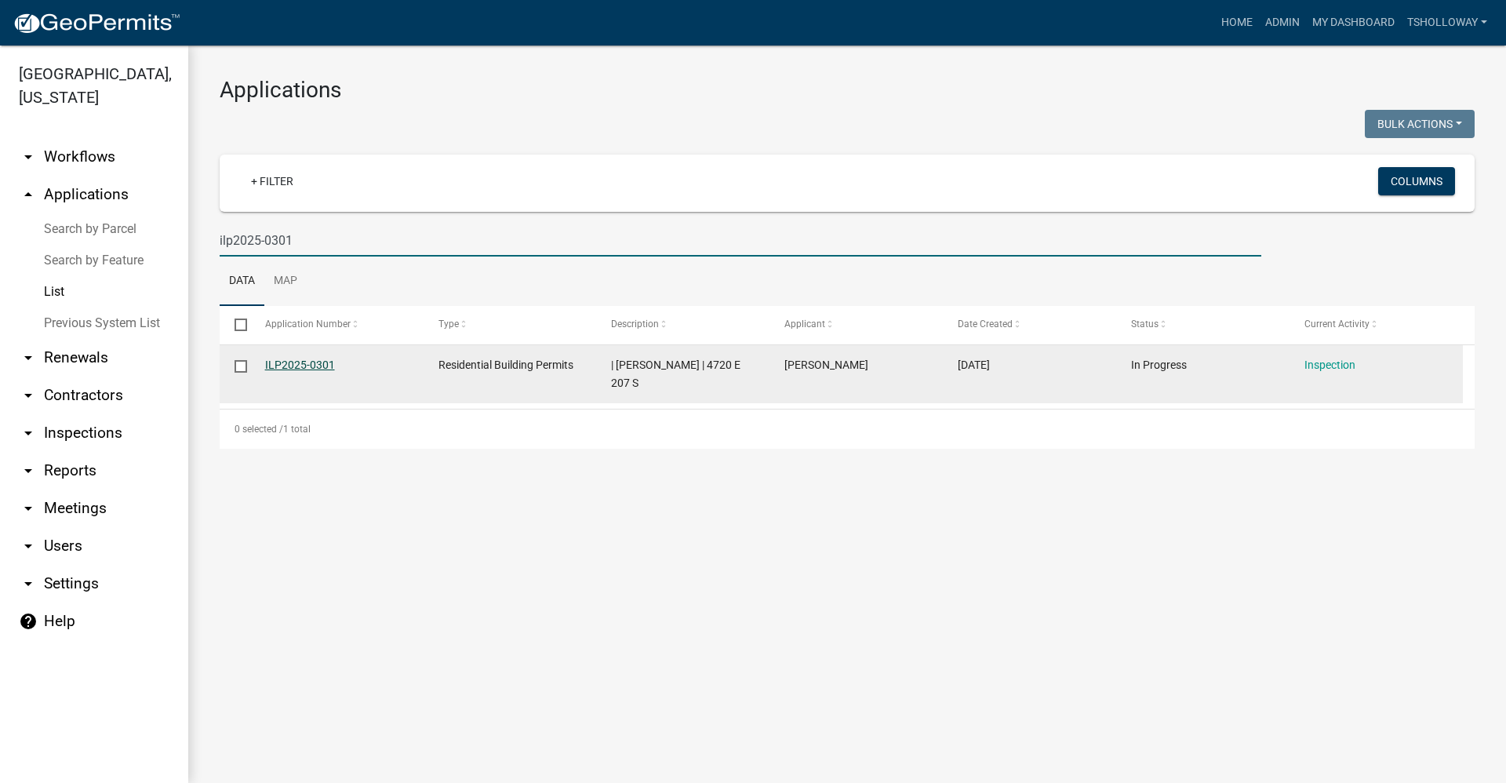
type input "ilp2025-0301"
click at [297, 360] on link "ILP2025-0301" at bounding box center [300, 365] width 70 height 13
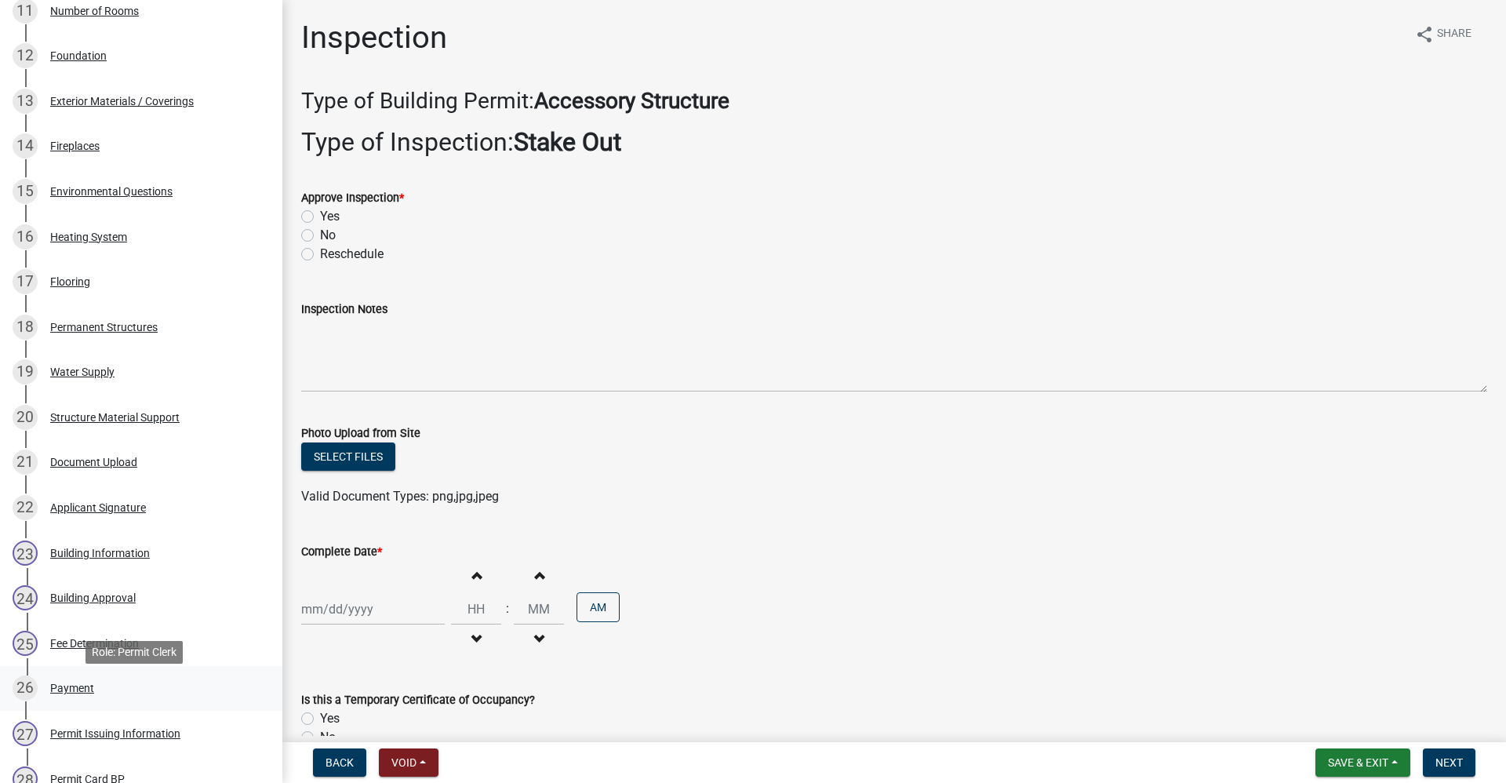
scroll to position [941, 0]
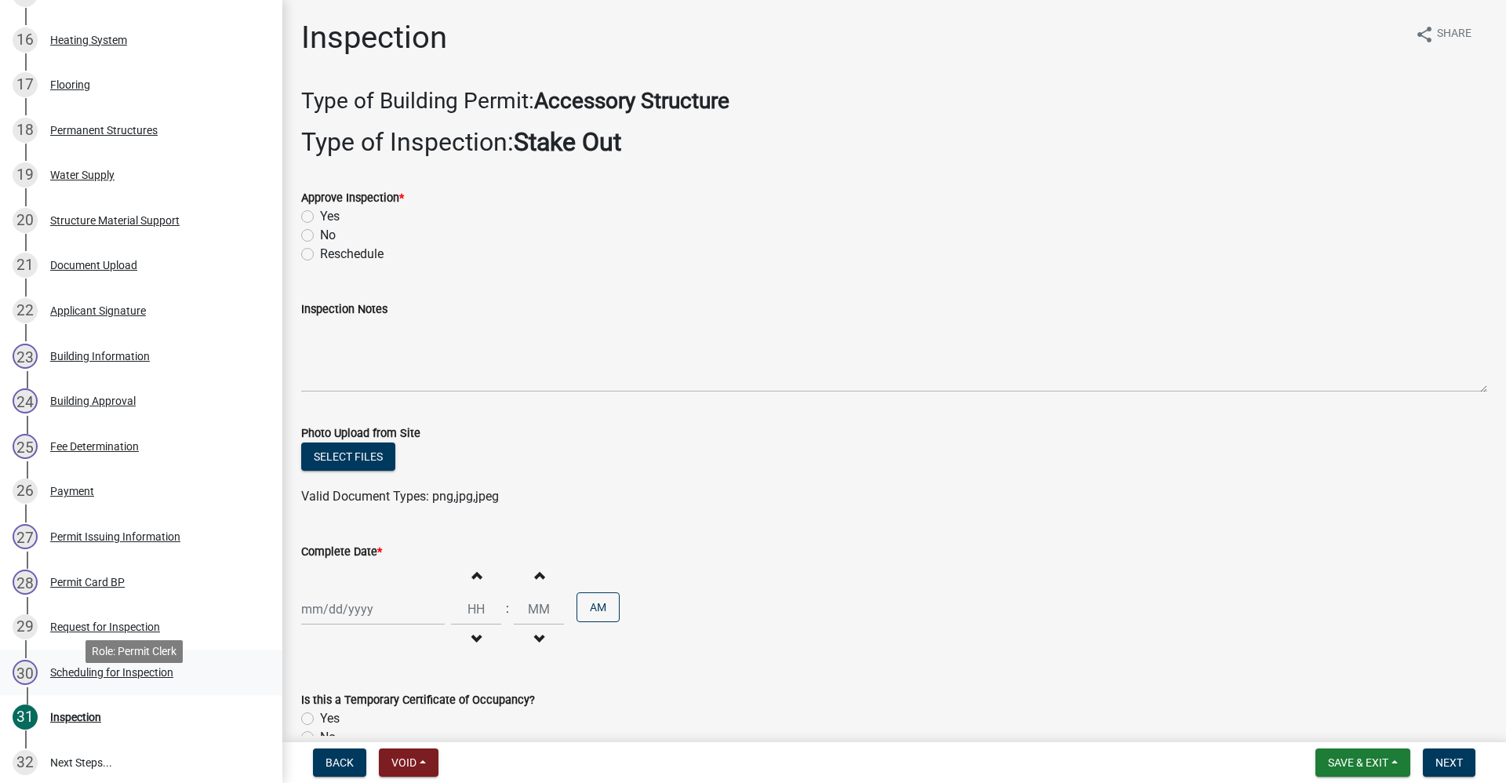
click at [120, 678] on div "Scheduling for Inspection" at bounding box center [111, 672] width 123 height 11
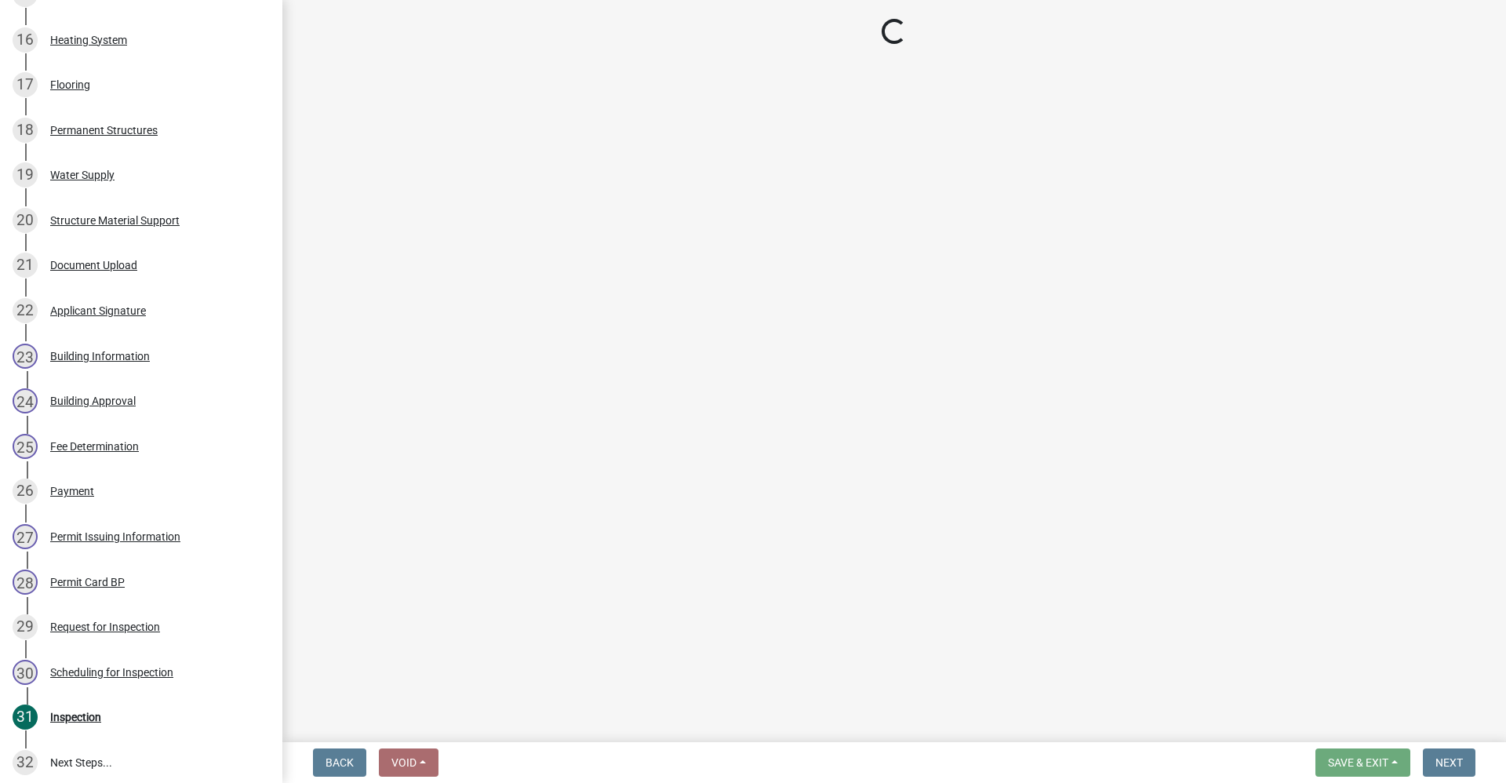
select select "d7f9a44a-d2ea-4d3c-83b3-1aa71c950bd5"
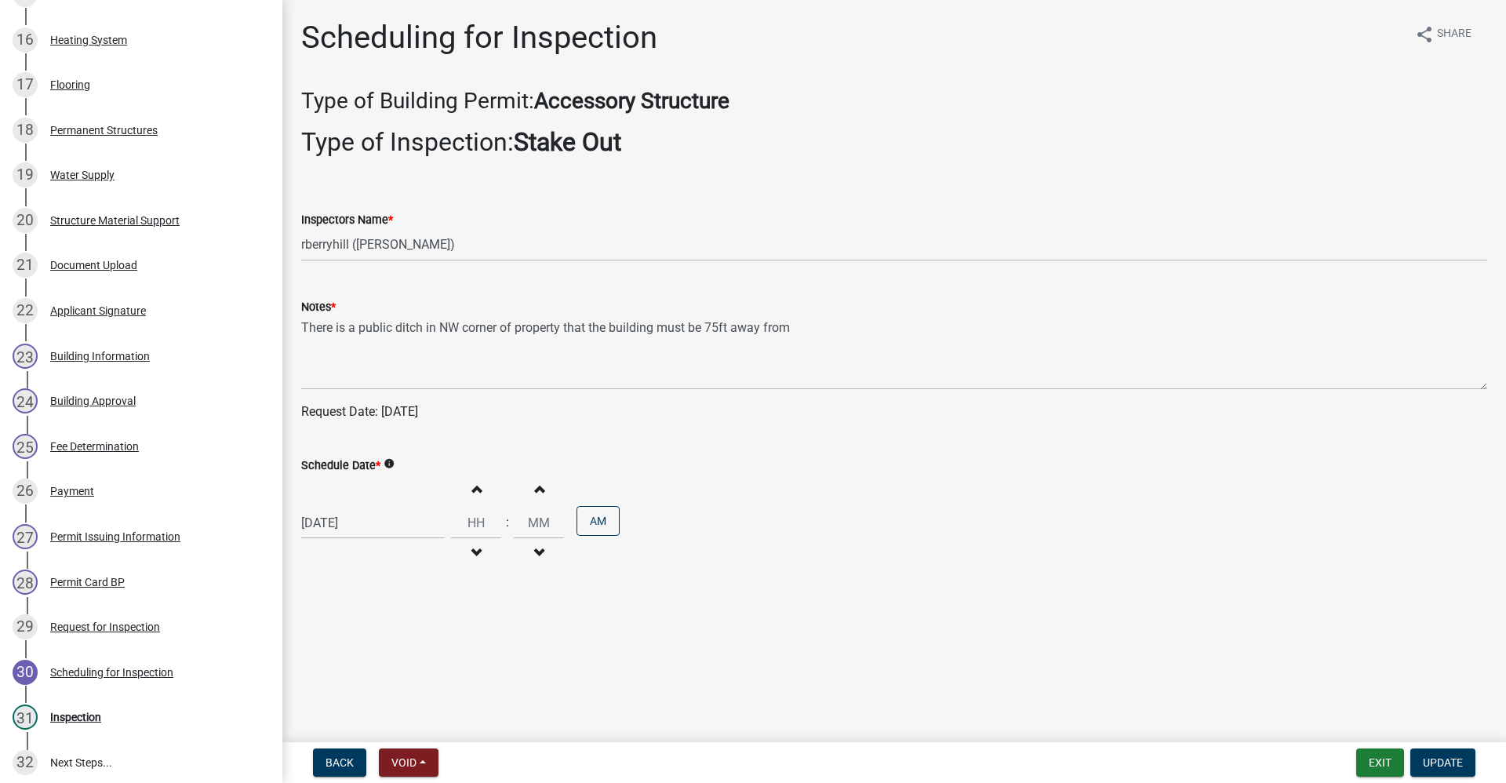
click at [380, 526] on div "[DATE]" at bounding box center [373, 523] width 144 height 32
select select "10"
select select "2025"
click at [344, 414] on div "14" at bounding box center [341, 414] width 25 height 25
type input "[DATE]"
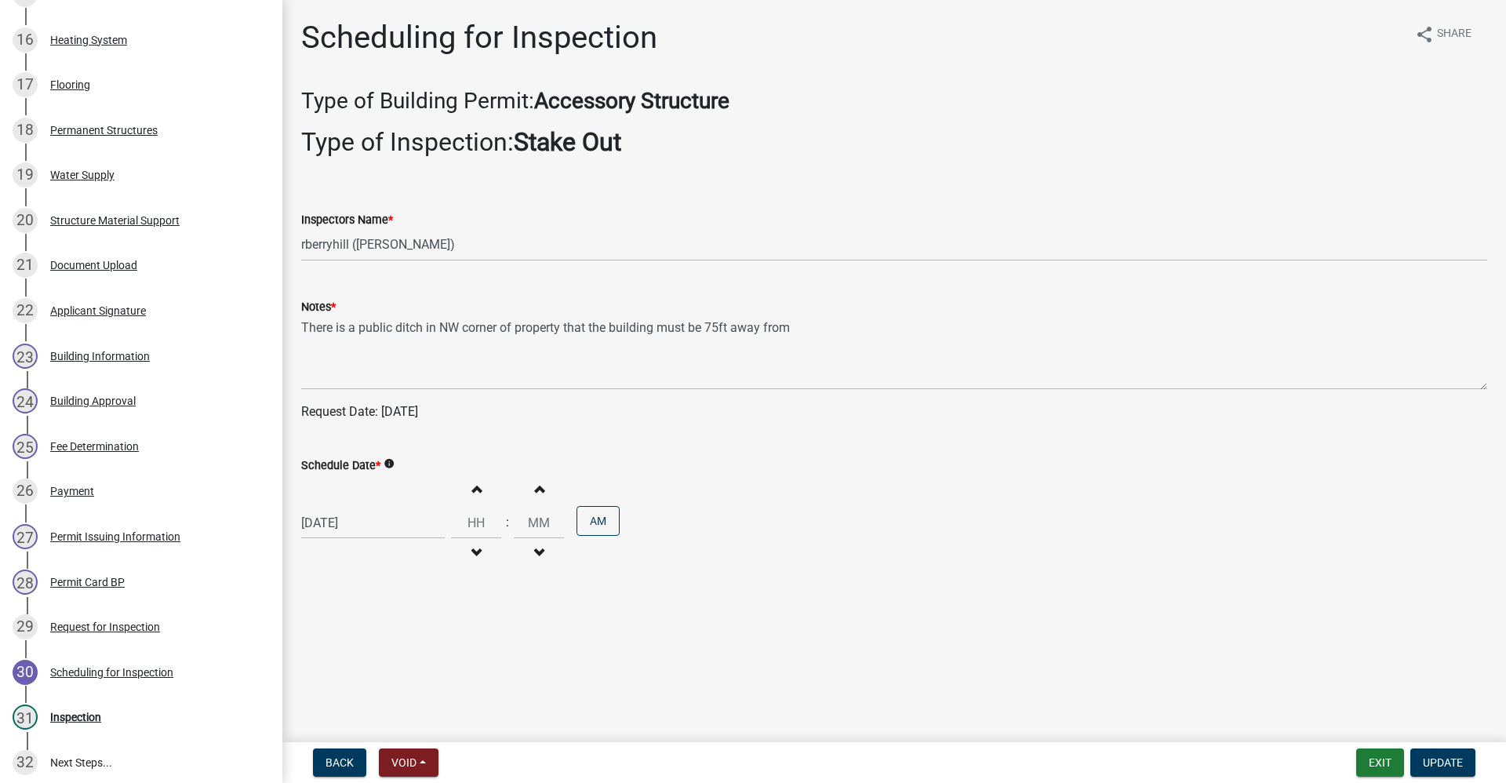
click at [391, 463] on icon "info" at bounding box center [389, 463] width 11 height 11
click at [379, 534] on div "[DATE]" at bounding box center [373, 523] width 144 height 32
select select "10"
select select "2025"
click at [342, 414] on div "14" at bounding box center [341, 414] width 25 height 25
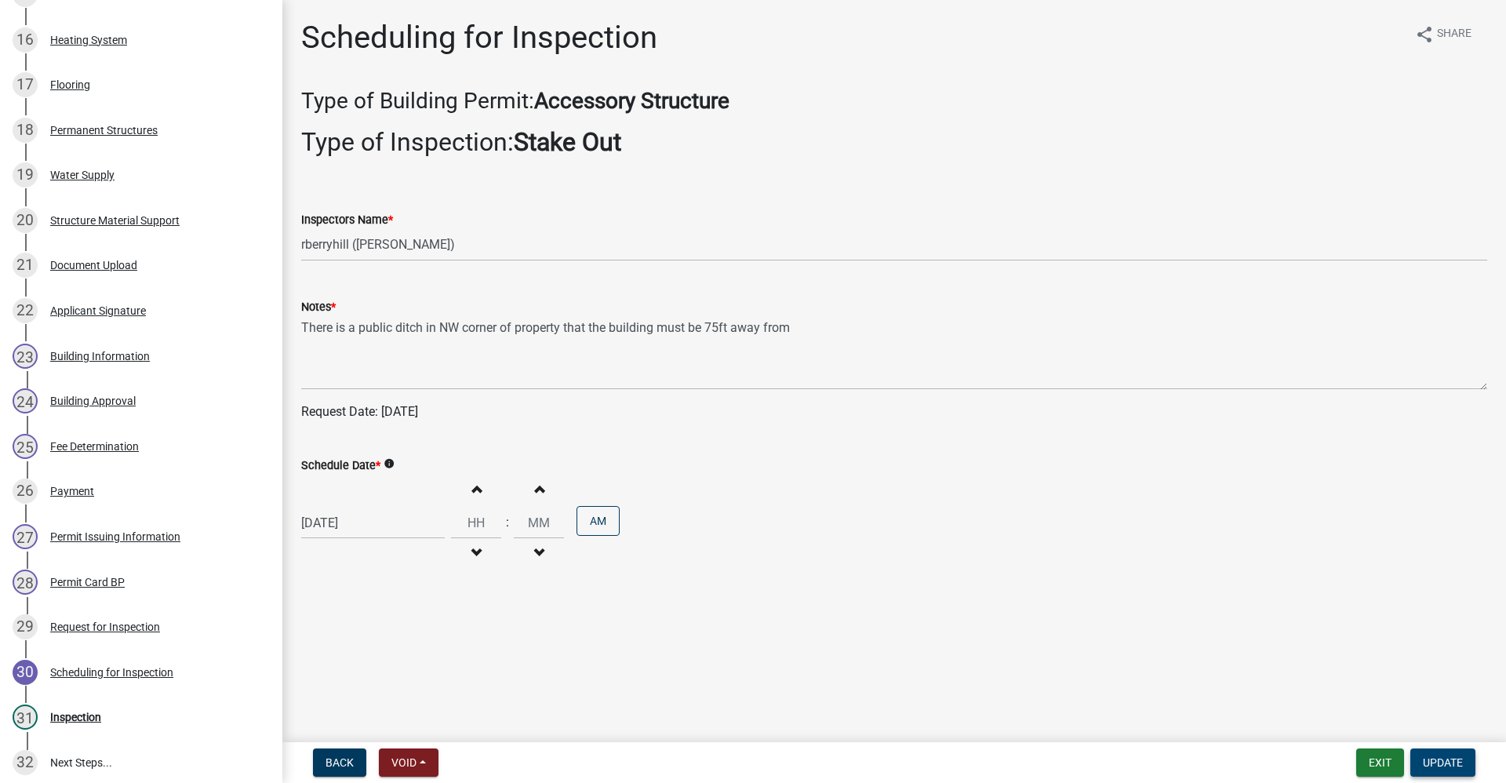
click at [1442, 768] on span "Update" at bounding box center [1443, 762] width 40 height 13
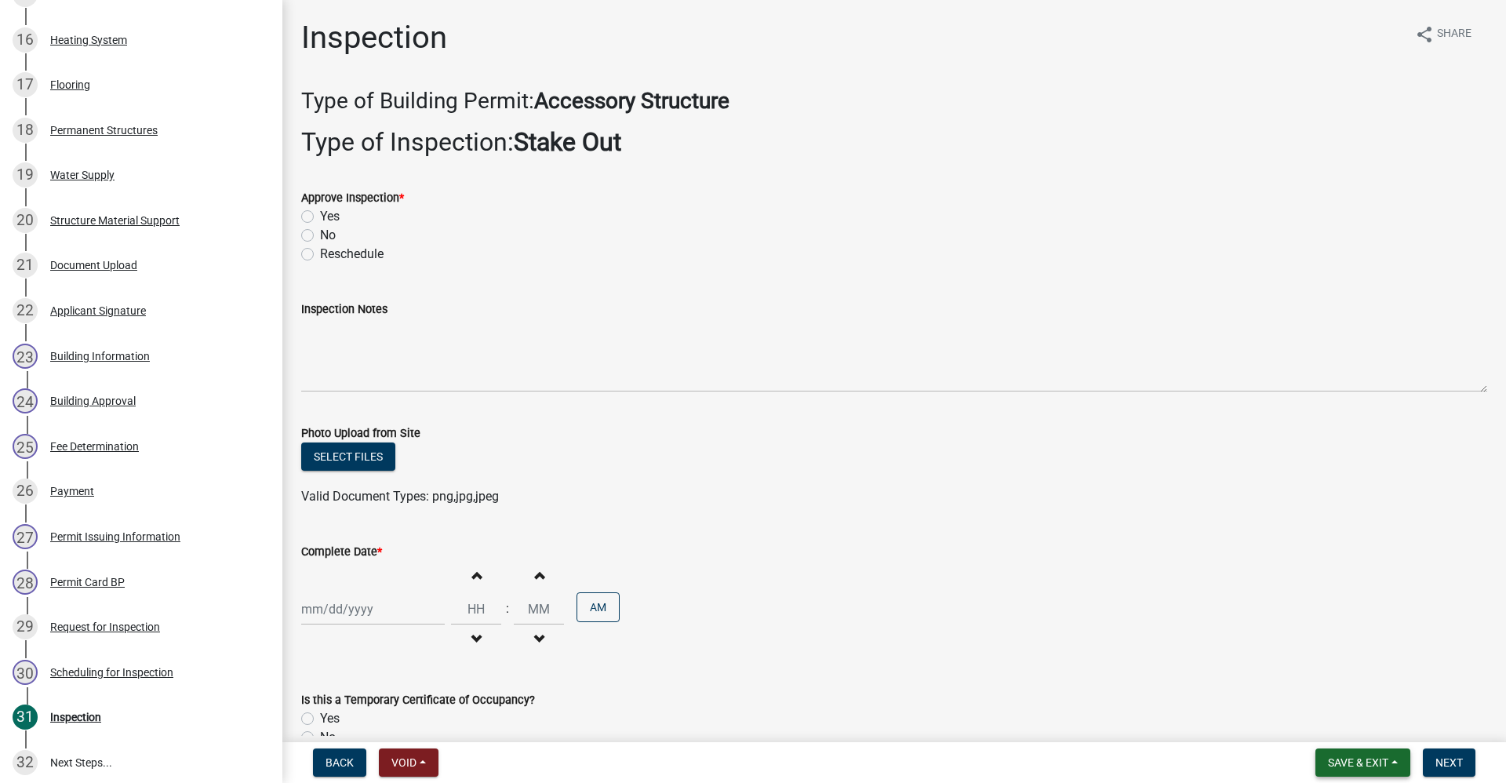
click at [1344, 763] on span "Save & Exit" at bounding box center [1358, 762] width 60 height 13
click at [1323, 718] on button "Save & Exit" at bounding box center [1348, 722] width 126 height 38
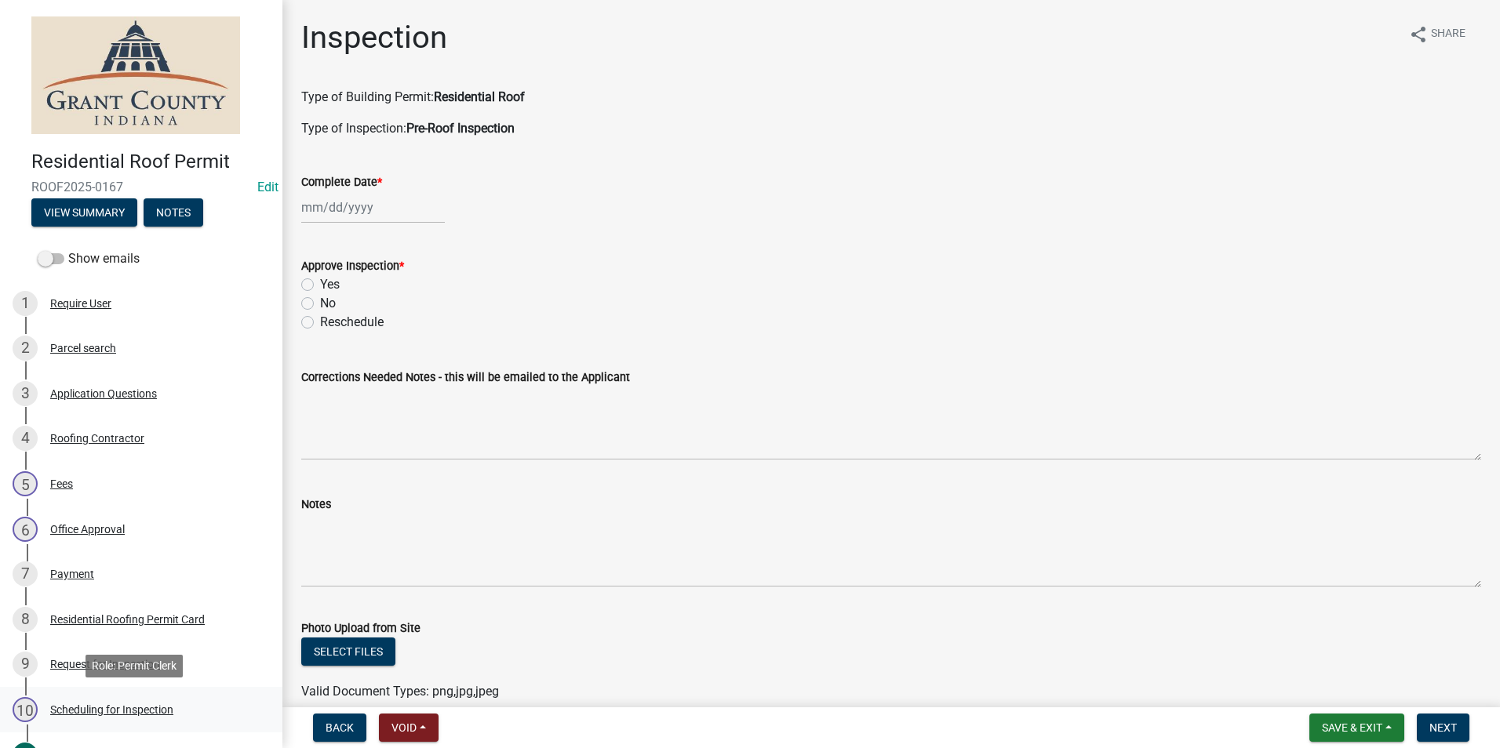
click at [104, 704] on div "Scheduling for Inspection" at bounding box center [111, 709] width 123 height 11
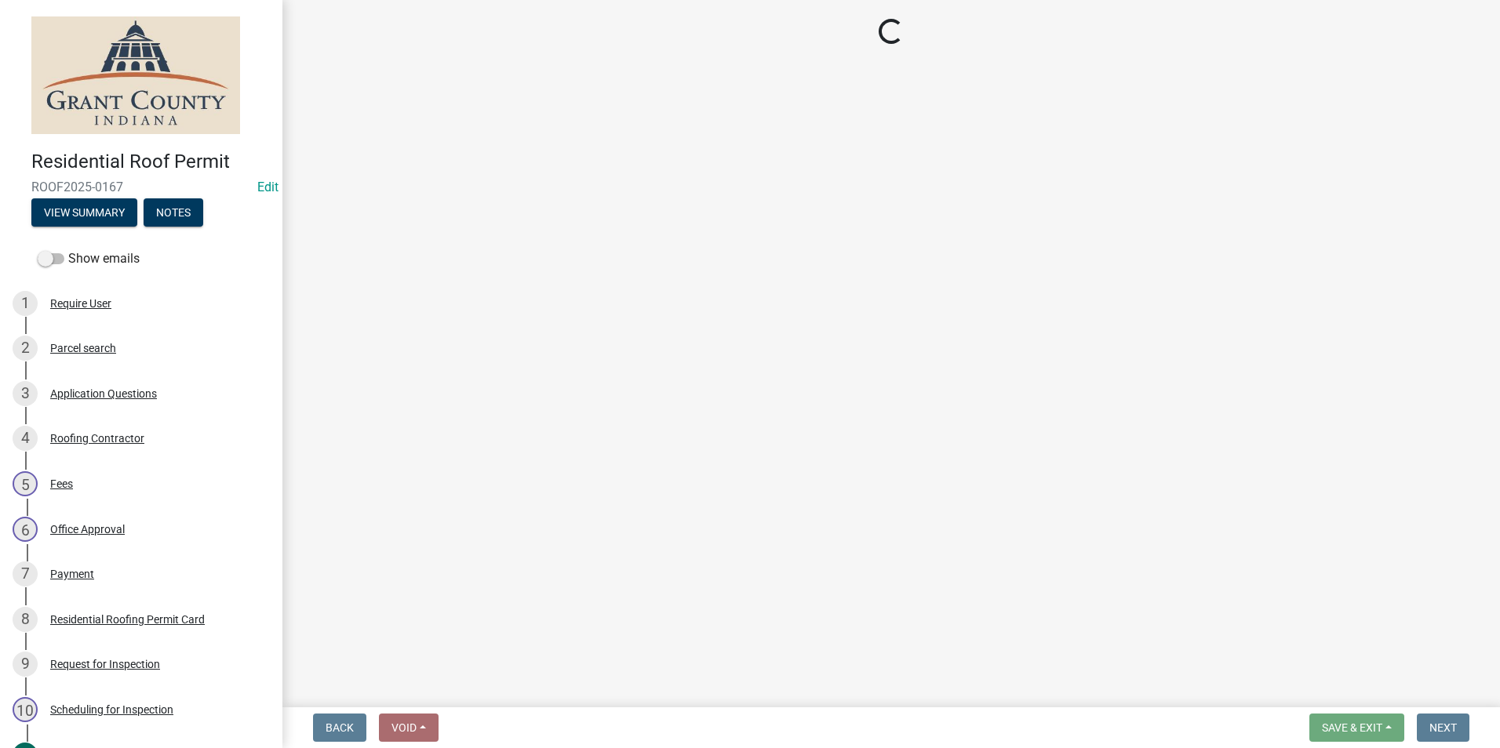
select select "d7f9a44a-d2ea-4d3c-83b3-1aa71c950bd5"
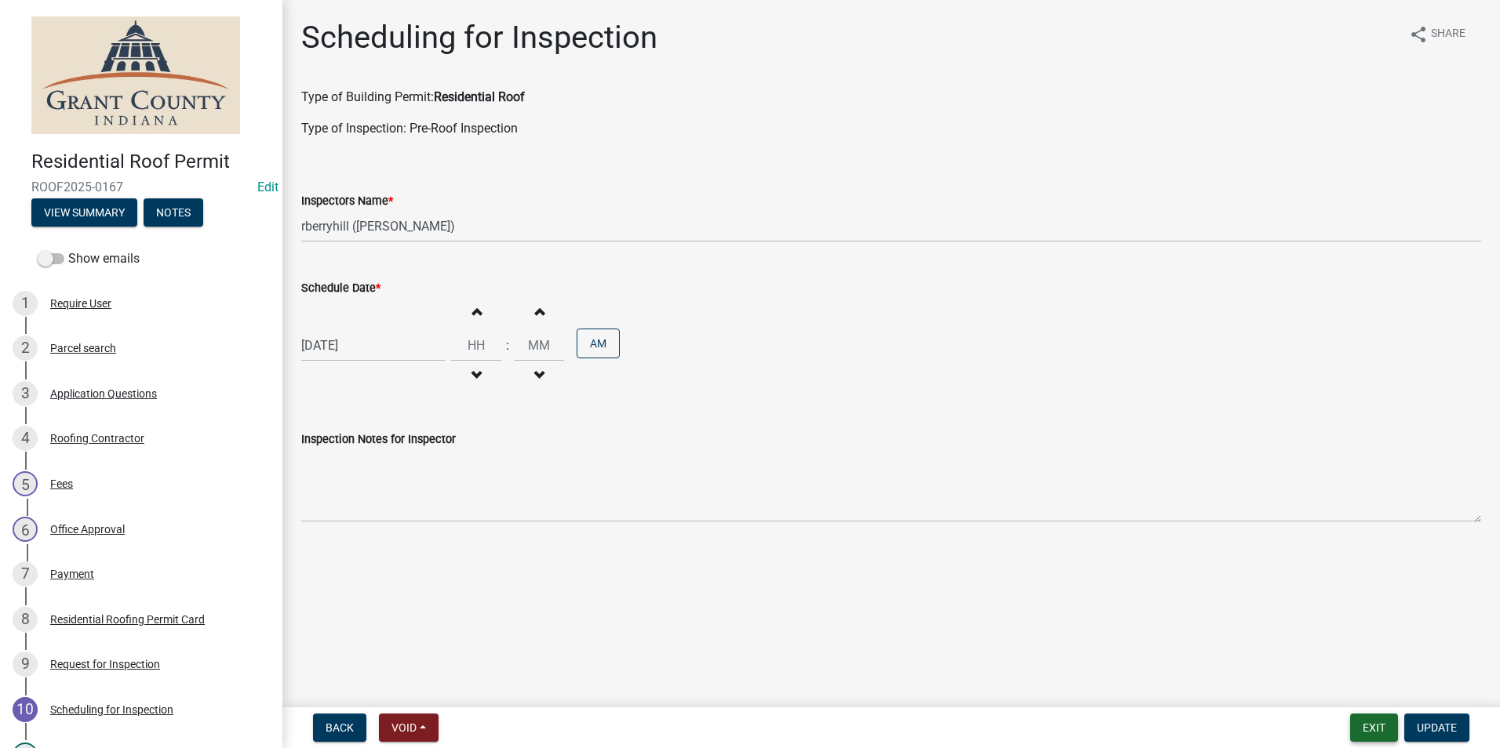
click at [1360, 733] on button "Exit" at bounding box center [1374, 728] width 48 height 28
